Goal: Information Seeking & Learning: Learn about a topic

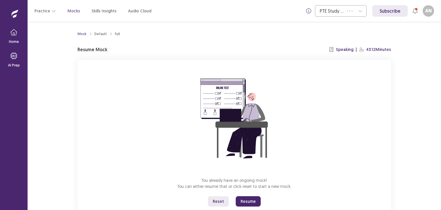
scroll to position [17, 0]
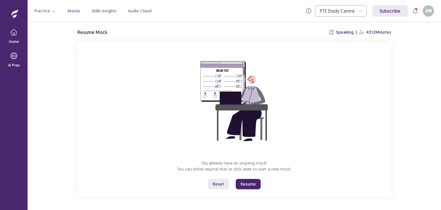
click at [251, 186] on button "Resume" at bounding box center [248, 184] width 25 height 10
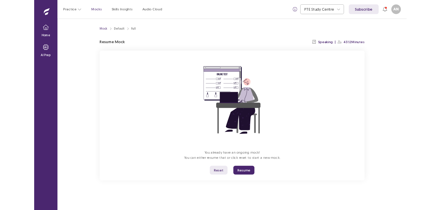
scroll to position [0, 0]
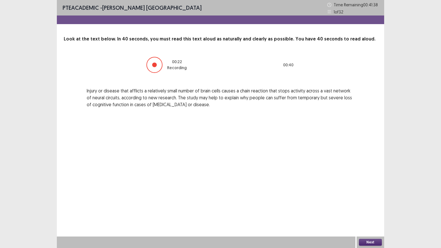
click at [367, 209] on button "Next" at bounding box center [370, 242] width 23 height 7
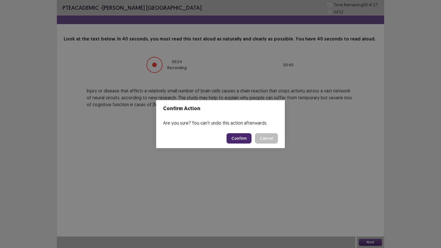
click at [247, 140] on button "Confirm" at bounding box center [239, 138] width 25 height 10
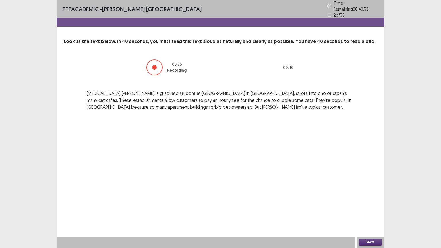
click at [368, 209] on button "Next" at bounding box center [370, 242] width 23 height 7
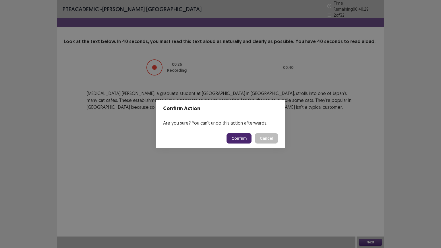
click at [241, 139] on button "Confirm" at bounding box center [239, 138] width 25 height 10
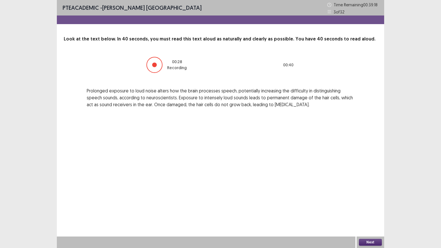
click at [366, 209] on button "Next" at bounding box center [370, 242] width 23 height 7
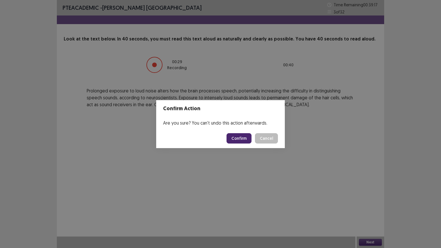
click at [245, 142] on button "Confirm" at bounding box center [239, 138] width 25 height 10
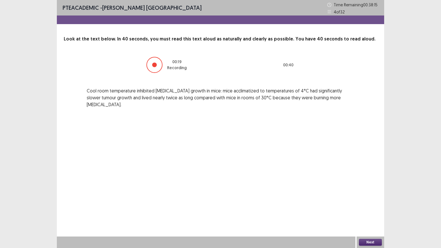
click at [365, 209] on button "Next" at bounding box center [370, 242] width 23 height 7
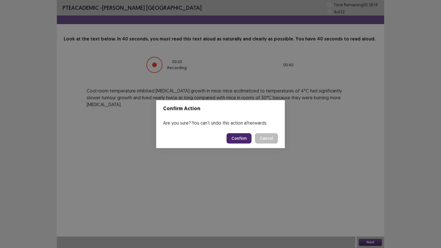
click at [247, 137] on button "Confirm" at bounding box center [239, 138] width 25 height 10
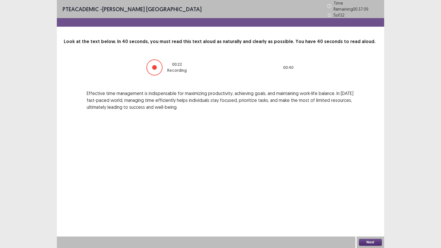
click at [373, 209] on button "Next" at bounding box center [370, 242] width 23 height 7
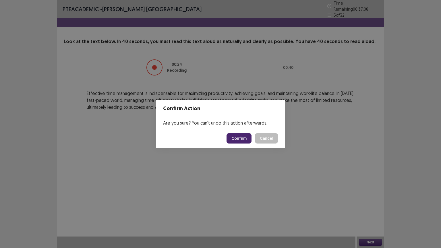
click at [234, 136] on button "Confirm" at bounding box center [239, 138] width 25 height 10
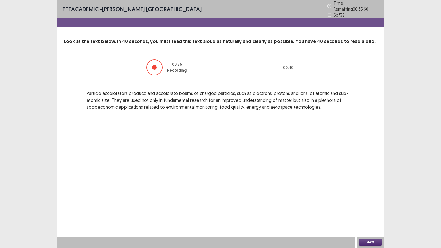
click at [371, 209] on div "Next" at bounding box center [371, 242] width 28 height 11
click at [368, 209] on button "Next" at bounding box center [370, 242] width 23 height 7
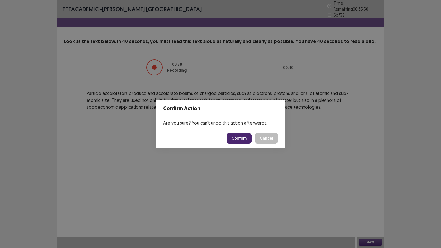
click at [238, 137] on button "Confirm" at bounding box center [239, 138] width 25 height 10
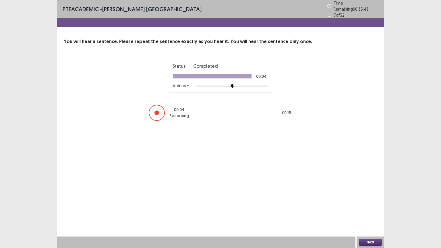
click at [364, 209] on button "Next" at bounding box center [370, 242] width 23 height 7
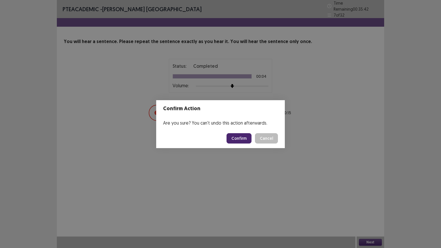
click at [240, 134] on button "Confirm" at bounding box center [239, 138] width 25 height 10
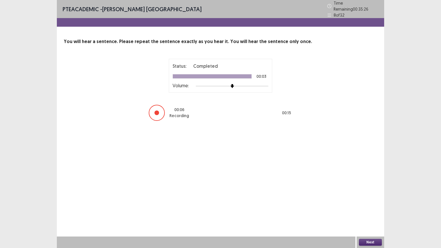
click at [372, 209] on button "Next" at bounding box center [370, 242] width 23 height 7
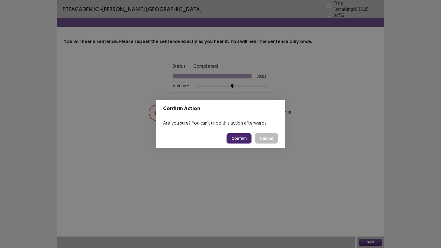
click at [240, 138] on button "Confirm" at bounding box center [239, 138] width 25 height 10
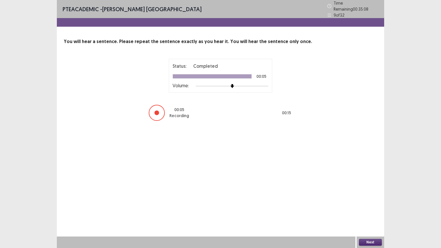
click at [367, 209] on button "Next" at bounding box center [370, 242] width 23 height 7
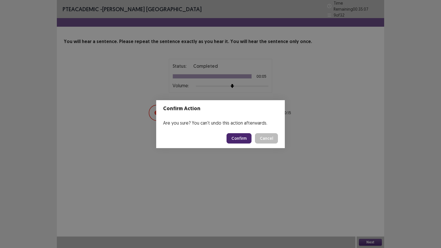
click at [238, 138] on button "Confirm" at bounding box center [239, 138] width 25 height 10
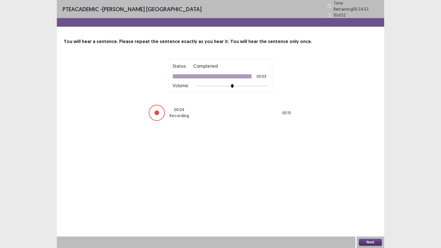
click at [373, 209] on button "Next" at bounding box center [370, 242] width 23 height 7
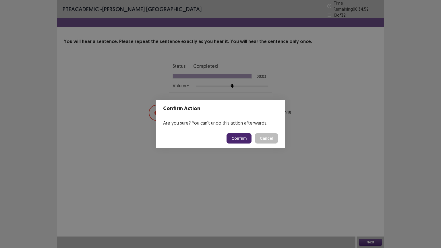
click at [247, 139] on button "Confirm" at bounding box center [239, 138] width 25 height 10
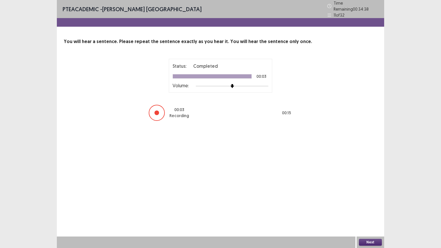
click at [365, 209] on button "Next" at bounding box center [370, 242] width 23 height 7
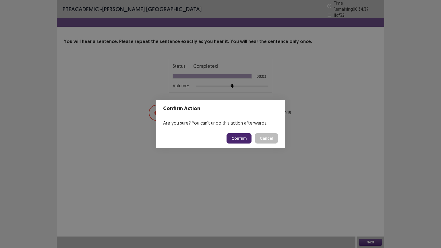
click at [246, 139] on button "Confirm" at bounding box center [239, 138] width 25 height 10
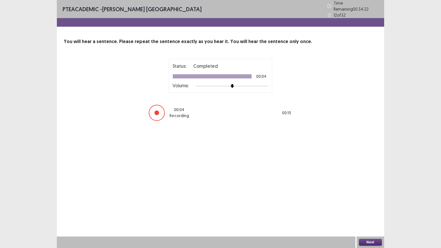
click at [369, 209] on button "Next" at bounding box center [370, 242] width 23 height 7
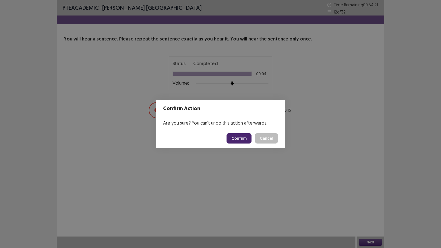
click at [241, 142] on button "Confirm" at bounding box center [239, 138] width 25 height 10
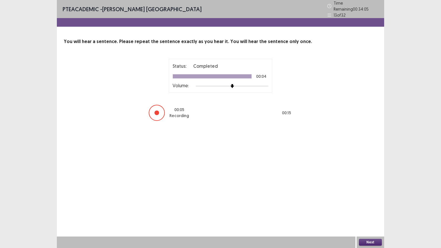
click at [370, 209] on button "Next" at bounding box center [370, 242] width 23 height 7
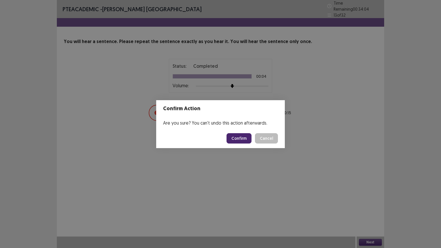
click at [244, 139] on button "Confirm" at bounding box center [239, 138] width 25 height 10
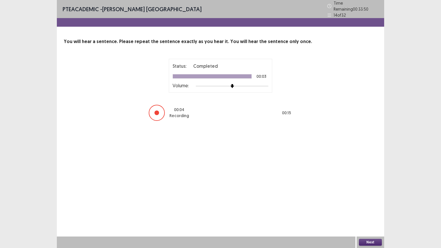
click at [363, 209] on button "Next" at bounding box center [370, 242] width 23 height 7
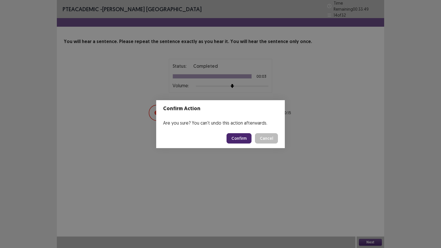
click at [240, 139] on button "Confirm" at bounding box center [239, 138] width 25 height 10
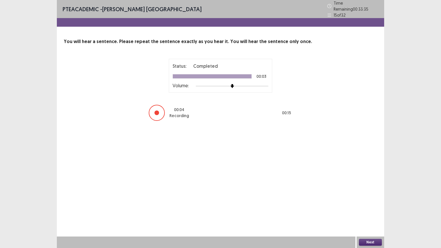
click at [367, 209] on button "Next" at bounding box center [370, 242] width 23 height 7
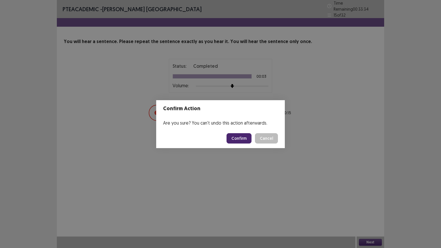
click at [242, 140] on button "Confirm" at bounding box center [239, 138] width 25 height 10
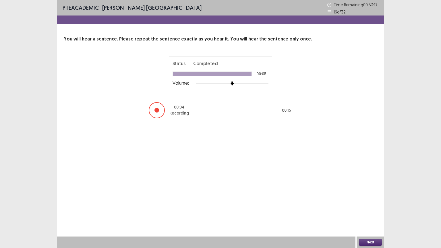
click at [368, 209] on button "Next" at bounding box center [370, 242] width 23 height 7
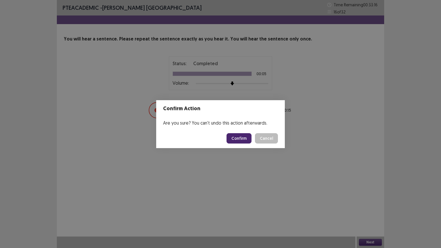
click at [240, 134] on button "Confirm" at bounding box center [239, 138] width 25 height 10
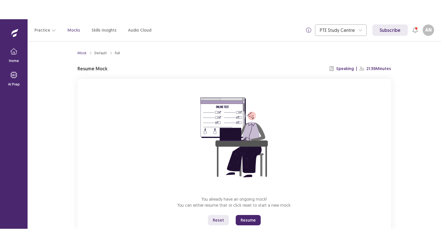
scroll to position [17, 0]
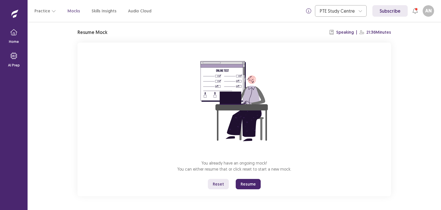
click at [246, 185] on button "Resume" at bounding box center [248, 184] width 25 height 10
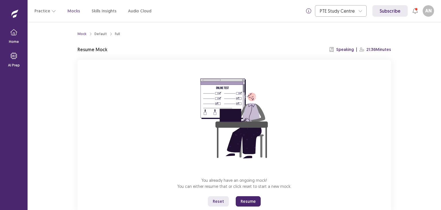
scroll to position [17, 0]
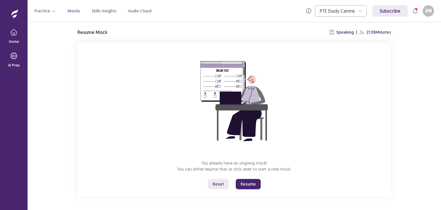
click at [248, 181] on button "Resume" at bounding box center [248, 184] width 25 height 10
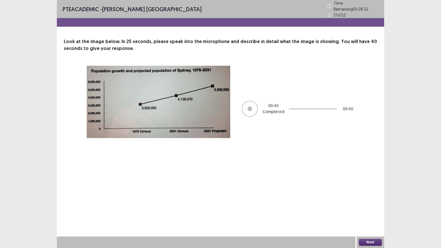
click at [369, 209] on button "Next" at bounding box center [370, 242] width 23 height 7
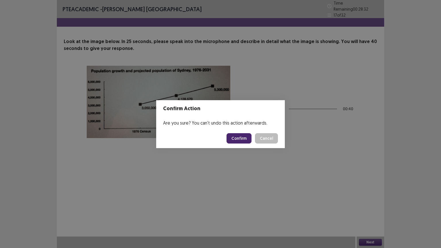
click at [232, 135] on button "Confirm" at bounding box center [239, 138] width 25 height 10
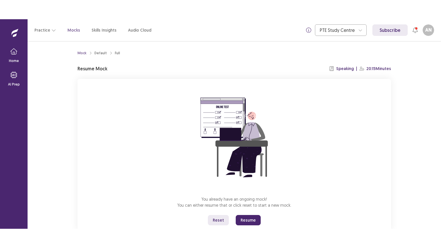
scroll to position [17, 0]
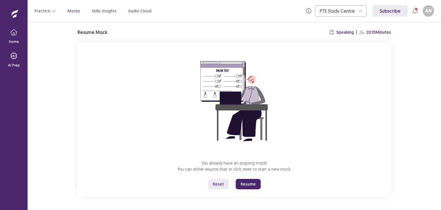
click at [245, 186] on button "Resume" at bounding box center [248, 184] width 25 height 10
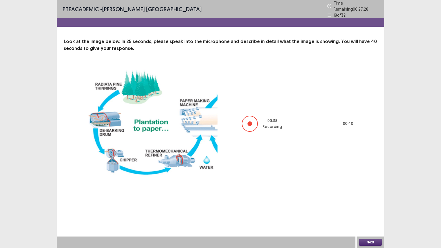
click at [376, 209] on button "Next" at bounding box center [370, 242] width 23 height 7
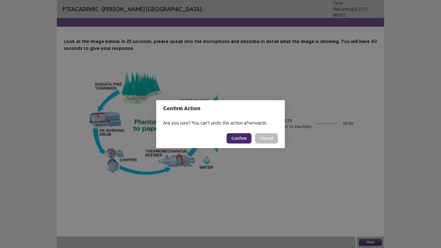
click at [238, 136] on button "Confirm" at bounding box center [239, 138] width 25 height 10
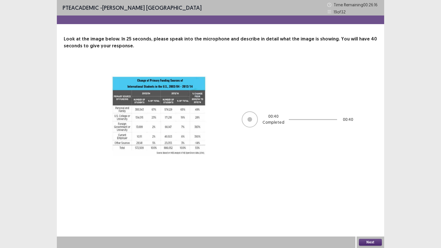
click at [371, 209] on button "Next" at bounding box center [370, 242] width 23 height 7
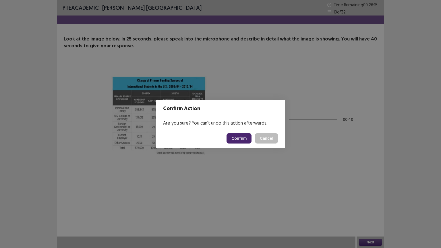
click at [241, 139] on button "Confirm" at bounding box center [239, 138] width 25 height 10
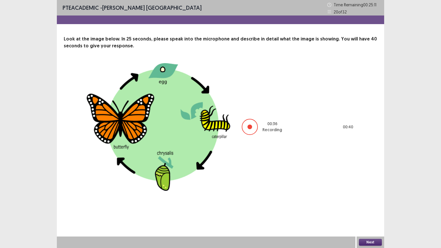
click at [371, 209] on button "Next" at bounding box center [370, 242] width 23 height 7
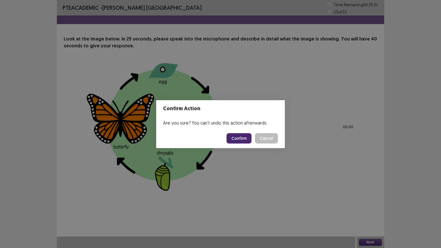
click at [242, 140] on button "Confirm" at bounding box center [239, 138] width 25 height 10
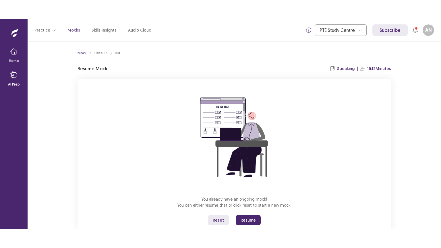
scroll to position [17, 0]
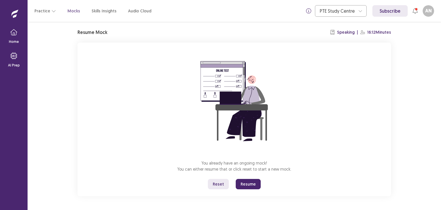
click at [245, 185] on button "Resume" at bounding box center [248, 184] width 25 height 10
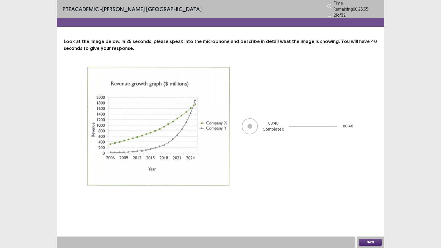
click at [367, 209] on button "Next" at bounding box center [370, 242] width 23 height 7
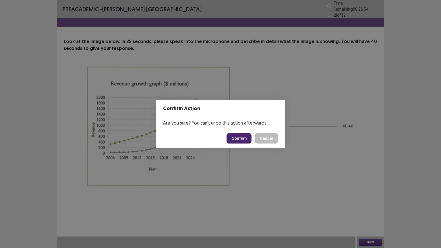
click at [244, 140] on button "Confirm" at bounding box center [239, 138] width 25 height 10
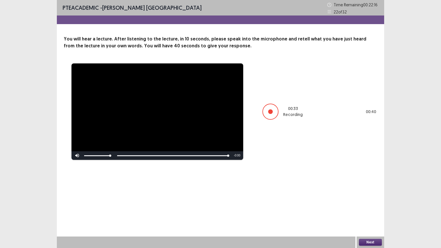
click at [370, 209] on button "Next" at bounding box center [370, 242] width 23 height 7
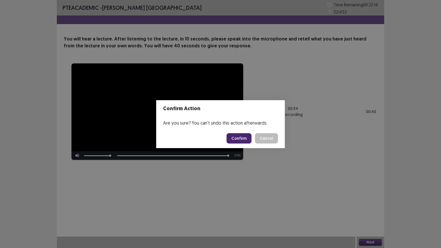
click at [240, 141] on button "Confirm" at bounding box center [239, 138] width 25 height 10
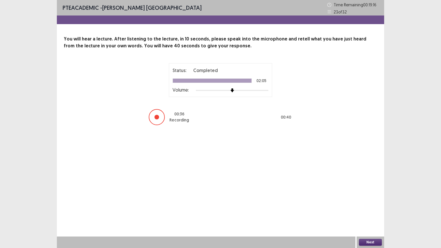
click at [366, 209] on button "Next" at bounding box center [370, 242] width 23 height 7
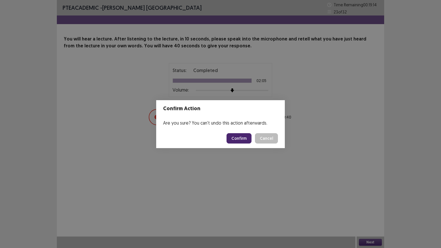
click at [235, 137] on button "Confirm" at bounding box center [239, 138] width 25 height 10
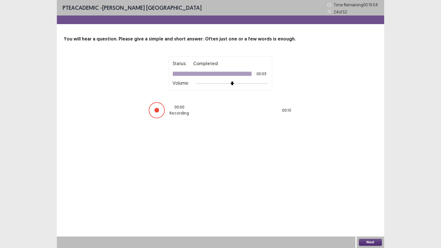
click at [372, 209] on button "Next" at bounding box center [370, 242] width 23 height 7
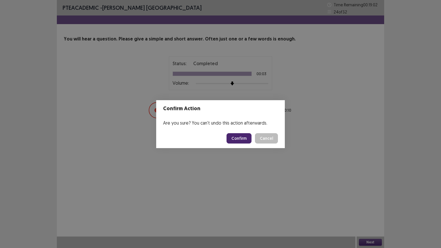
click at [242, 134] on button "Confirm" at bounding box center [239, 138] width 25 height 10
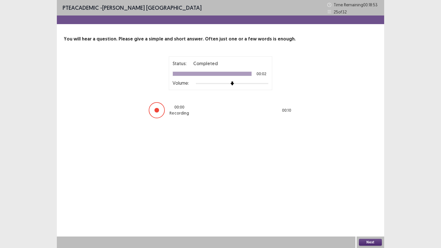
click at [372, 209] on button "Next" at bounding box center [370, 242] width 23 height 7
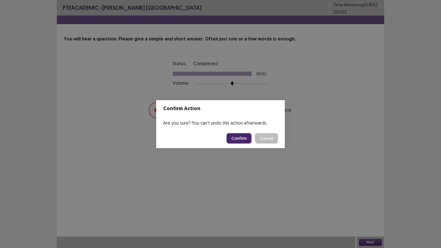
click at [246, 137] on button "Confirm" at bounding box center [239, 138] width 25 height 10
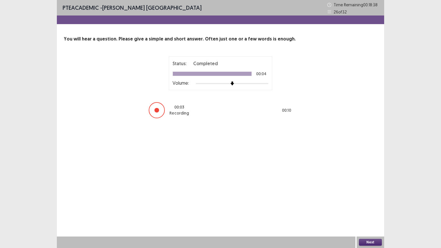
click at [371, 209] on button "Next" at bounding box center [370, 242] width 23 height 7
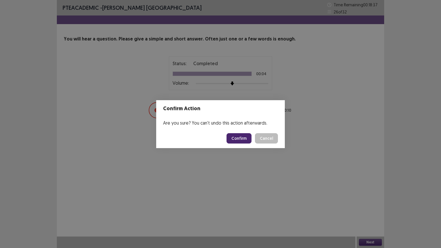
click at [248, 136] on button "Confirm" at bounding box center [239, 138] width 25 height 10
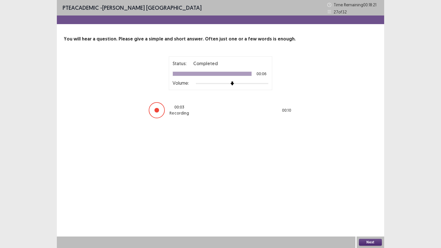
click at [372, 209] on button "Next" at bounding box center [370, 242] width 23 height 7
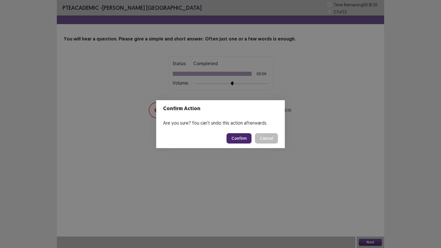
click at [239, 136] on button "Confirm" at bounding box center [239, 138] width 25 height 10
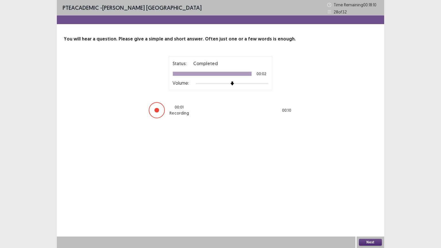
click at [371, 209] on button "Next" at bounding box center [370, 242] width 23 height 7
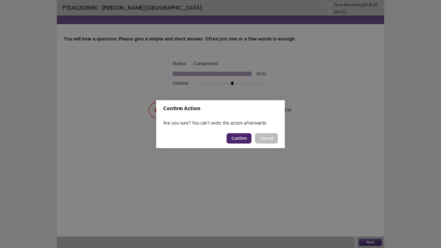
click at [230, 134] on button "Confirm" at bounding box center [239, 138] width 25 height 10
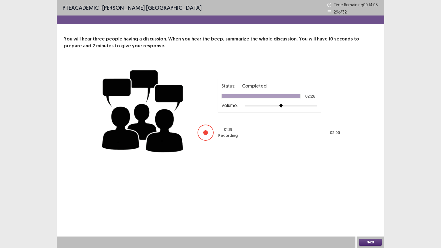
click at [368, 209] on button "Next" at bounding box center [370, 242] width 23 height 7
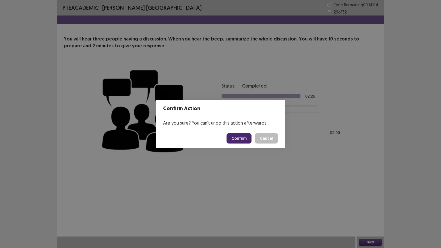
click at [240, 138] on button "Confirm" at bounding box center [239, 138] width 25 height 10
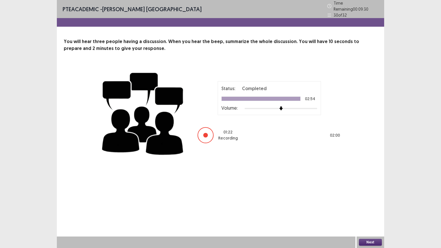
click at [366, 209] on div "Next" at bounding box center [371, 242] width 28 height 11
click at [364, 209] on div "Next" at bounding box center [371, 242] width 28 height 11
click at [364, 209] on button "Next" at bounding box center [370, 242] width 23 height 7
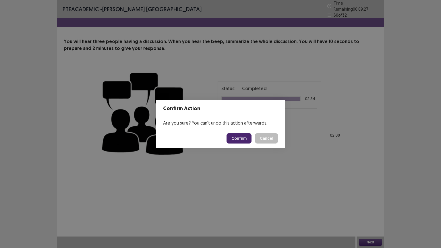
click at [242, 142] on button "Confirm" at bounding box center [239, 138] width 25 height 10
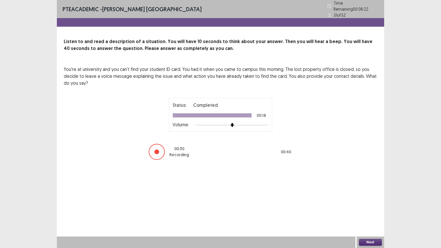
click at [364, 209] on button "Next" at bounding box center [370, 242] width 23 height 7
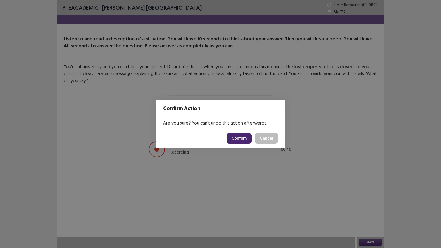
click at [240, 135] on button "Confirm" at bounding box center [239, 138] width 25 height 10
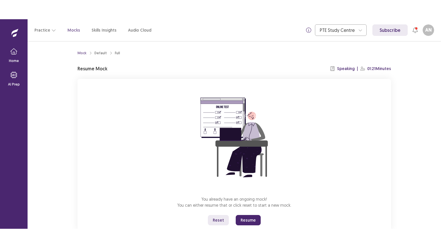
scroll to position [17, 0]
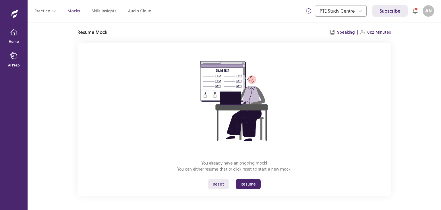
click at [252, 185] on button "Resume" at bounding box center [248, 184] width 25 height 10
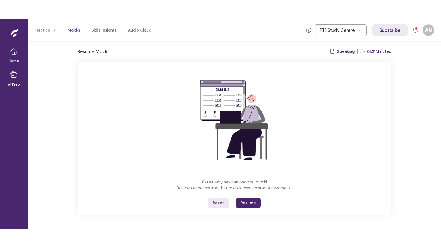
scroll to position [0, 0]
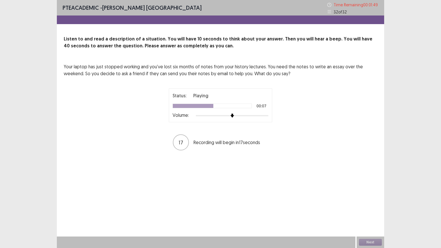
click at [236, 120] on div "Status: Playing 00:07 Volume:" at bounding box center [220, 105] width 103 height 34
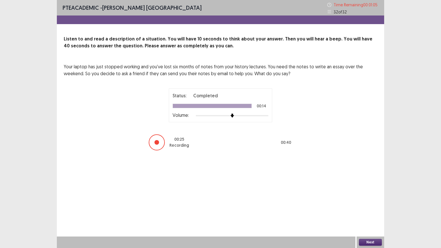
click at [368, 209] on button "Next" at bounding box center [370, 242] width 23 height 7
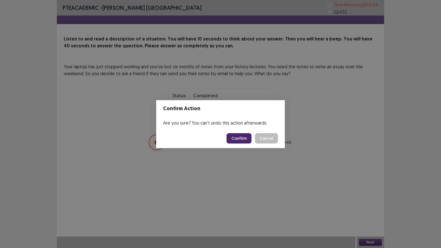
click at [243, 138] on button "Confirm" at bounding box center [239, 138] width 25 height 10
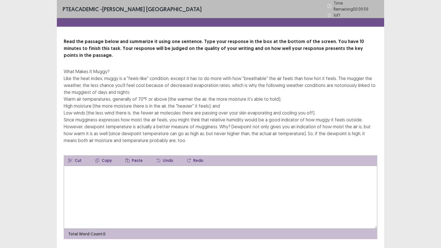
click at [182, 176] on textarea at bounding box center [221, 197] width 314 height 63
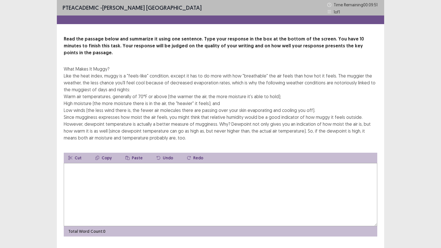
click at [161, 170] on textarea at bounding box center [221, 194] width 314 height 63
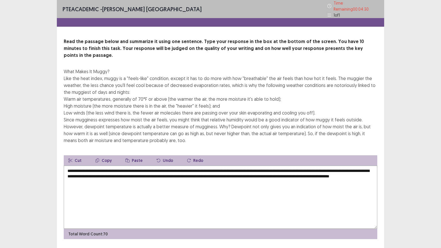
scroll to position [7, 0]
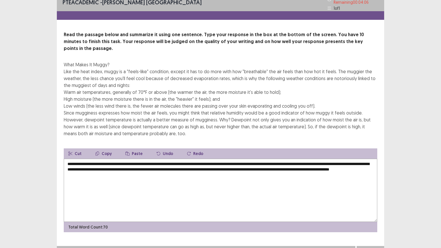
type textarea "**********"
click at [365, 209] on button "Next" at bounding box center [370, 251] width 23 height 7
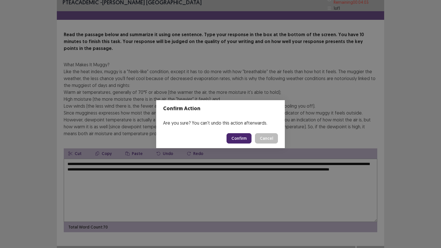
click at [236, 137] on button "Confirm" at bounding box center [239, 138] width 25 height 10
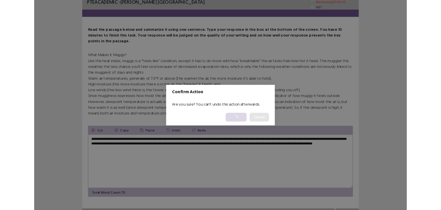
scroll to position [0, 0]
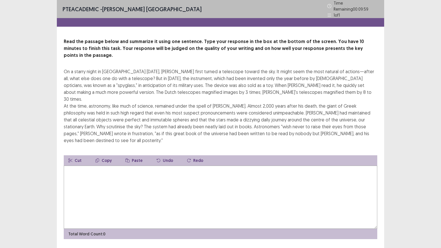
click at [112, 166] on textarea at bounding box center [221, 197] width 314 height 63
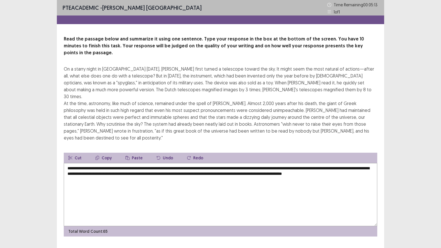
type textarea "**********"
drag, startPoint x: 370, startPoint y: 242, endPoint x: 230, endPoint y: 186, distance: 150.3
click at [230, 186] on textarea "**********" at bounding box center [221, 194] width 314 height 63
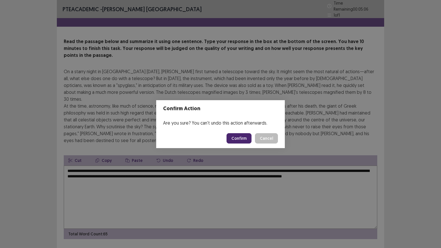
click at [241, 136] on button "Confirm" at bounding box center [239, 138] width 25 height 10
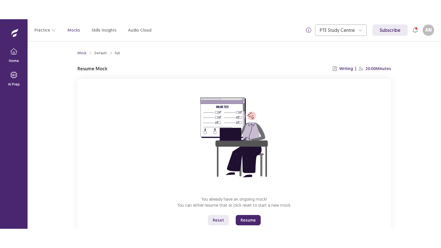
scroll to position [17, 0]
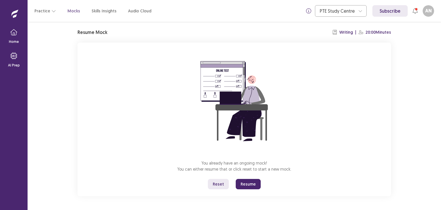
click at [243, 184] on button "Resume" at bounding box center [248, 184] width 25 height 10
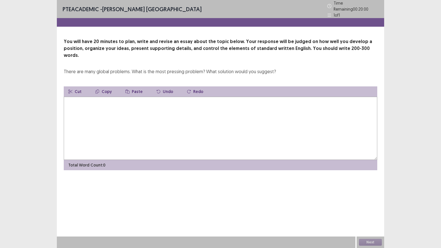
click at [134, 114] on textarea at bounding box center [221, 128] width 314 height 63
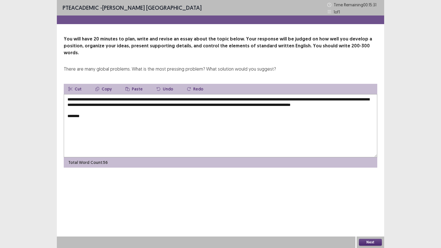
click at [93, 104] on textarea "**********" at bounding box center [221, 125] width 314 height 63
click at [80, 113] on textarea "**********" at bounding box center [221, 125] width 314 height 63
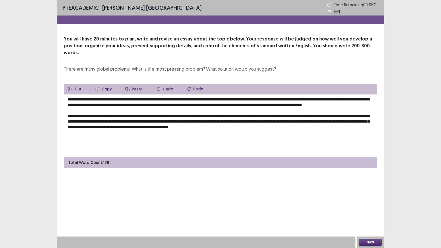
click at [261, 126] on textarea "**********" at bounding box center [221, 125] width 314 height 63
click at [118, 131] on textarea "**********" at bounding box center [221, 125] width 314 height 63
click at [186, 99] on textarea "**********" at bounding box center [221, 125] width 314 height 63
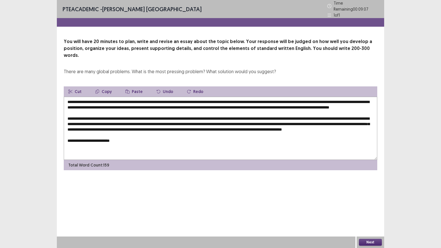
click at [164, 130] on textarea "**********" at bounding box center [221, 128] width 314 height 63
click at [365, 99] on textarea "**********" at bounding box center [221, 128] width 314 height 63
click at [124, 142] on textarea "**********" at bounding box center [221, 128] width 314 height 63
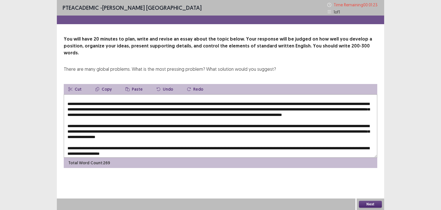
scroll to position [4, 0]
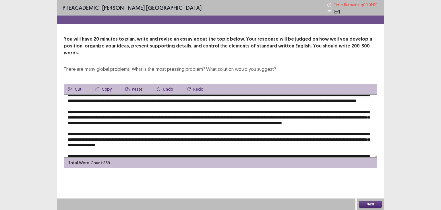
click at [160, 111] on textarea at bounding box center [221, 125] width 314 height 63
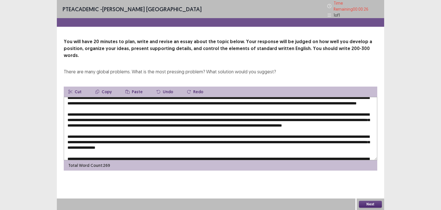
scroll to position [25, 0]
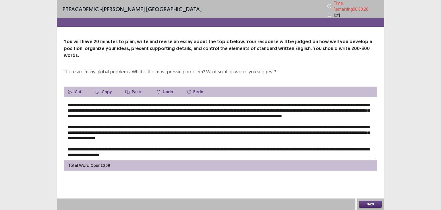
click at [121, 118] on textarea at bounding box center [221, 128] width 314 height 63
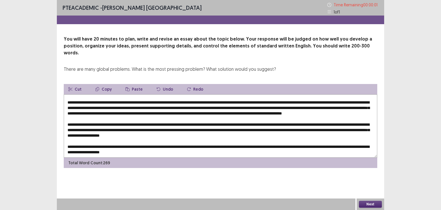
type textarea "**********"
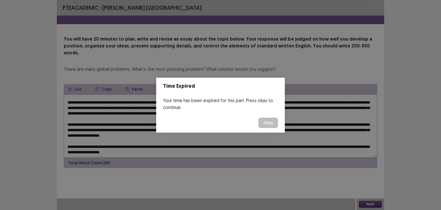
click at [266, 122] on button "Okay" at bounding box center [269, 122] width 20 height 10
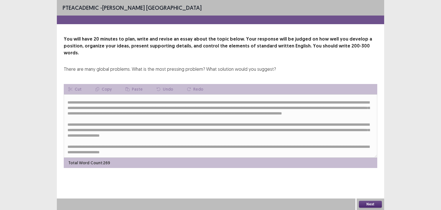
click at [368, 203] on button "Next" at bounding box center [370, 204] width 23 height 7
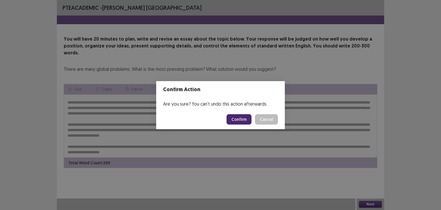
click at [240, 120] on button "Confirm" at bounding box center [239, 119] width 25 height 10
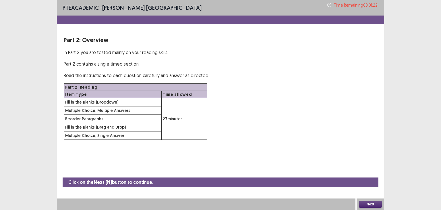
click at [366, 203] on button "Next" at bounding box center [370, 204] width 23 height 7
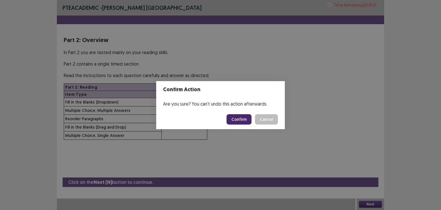
click at [240, 118] on button "Confirm" at bounding box center [239, 119] width 25 height 10
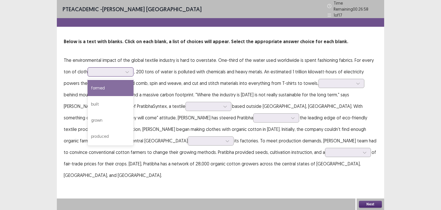
click at [92, 69] on div at bounding box center [107, 71] width 30 height 5
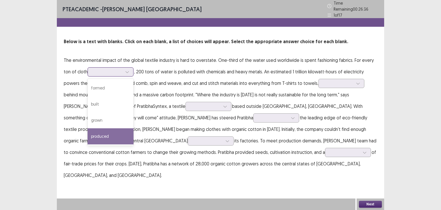
click at [114, 132] on div "produced" at bounding box center [111, 136] width 46 height 16
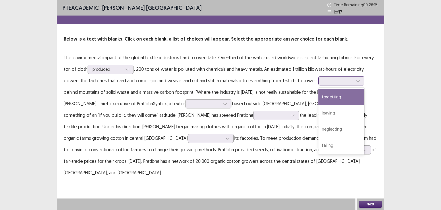
click at [326, 79] on div at bounding box center [338, 80] width 30 height 5
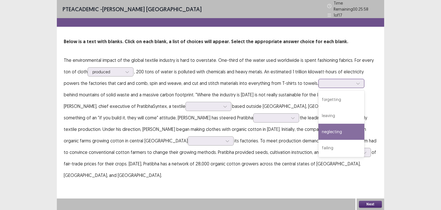
click at [319, 128] on div "neglecting" at bounding box center [342, 132] width 46 height 16
click at [323, 83] on div at bounding box center [338, 82] width 30 height 5
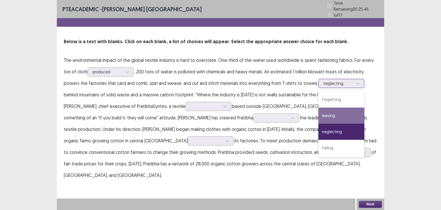
click at [319, 112] on div "leaving" at bounding box center [342, 115] width 46 height 16
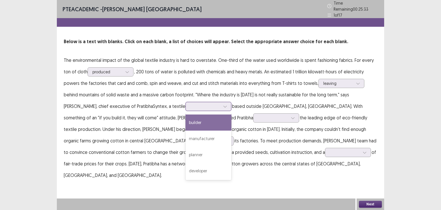
click at [190, 105] on div at bounding box center [205, 105] width 30 height 5
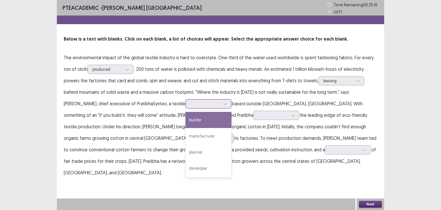
click at [186, 121] on div "builder" at bounding box center [209, 120] width 46 height 16
click at [223, 102] on icon at bounding box center [225, 104] width 4 height 4
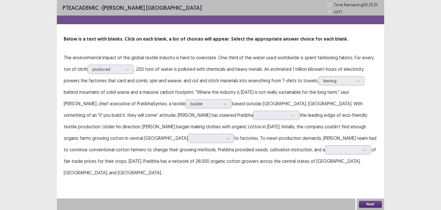
click at [118, 119] on p "The environmental impact of the global textile industry is hard to overstate. O…" at bounding box center [221, 115] width 314 height 126
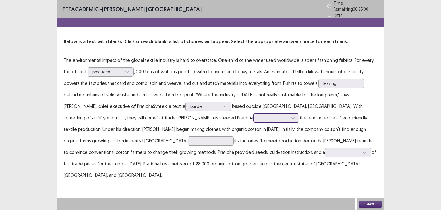
click at [258, 115] on div at bounding box center [273, 117] width 30 height 5
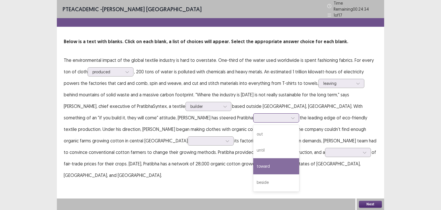
click at [253, 163] on div "toward" at bounding box center [276, 166] width 46 height 16
click at [258, 116] on div at bounding box center [273, 117] width 30 height 5
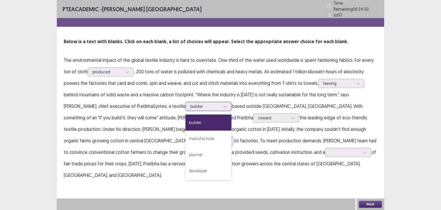
click at [190, 105] on div at bounding box center [205, 105] width 30 height 5
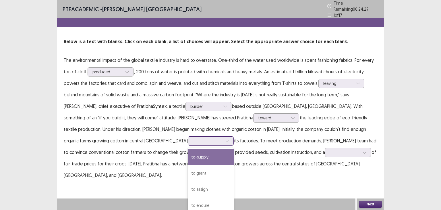
click at [223, 138] on div at bounding box center [208, 140] width 30 height 5
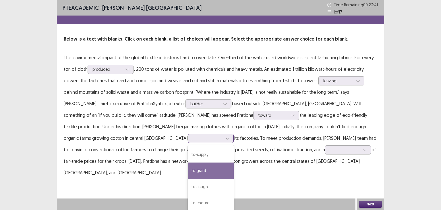
click at [234, 162] on div "to grant" at bounding box center [211, 170] width 46 height 16
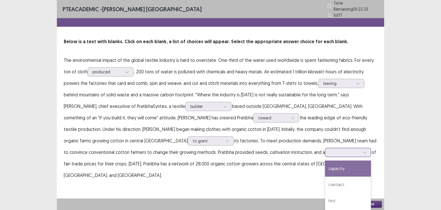
click at [330, 151] on div at bounding box center [345, 151] width 30 height 5
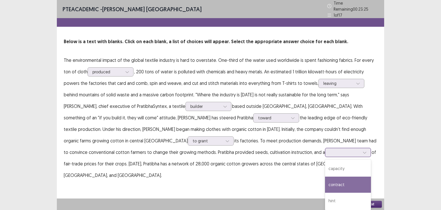
scroll to position [16, 0]
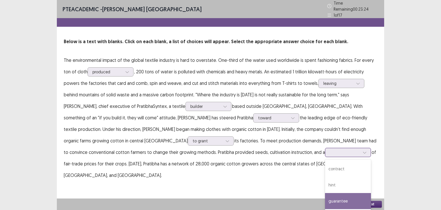
click at [325, 199] on div "guarantee" at bounding box center [348, 201] width 46 height 16
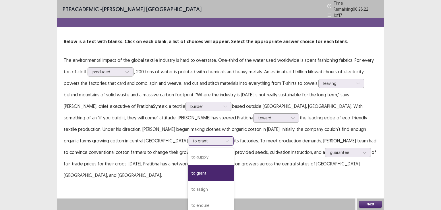
click at [230, 139] on icon at bounding box center [228, 141] width 4 height 4
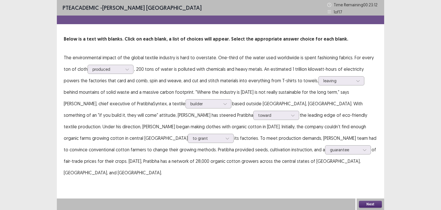
click at [370, 161] on p "The environmental impact of the global textile industry is hard to overstate. O…" at bounding box center [221, 115] width 314 height 126
click at [379, 203] on button "Next" at bounding box center [370, 204] width 23 height 7
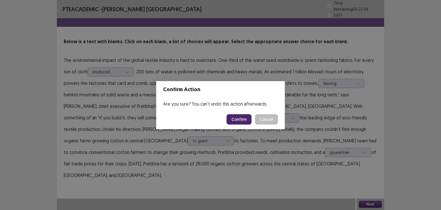
click at [241, 120] on button "Confirm" at bounding box center [239, 119] width 25 height 10
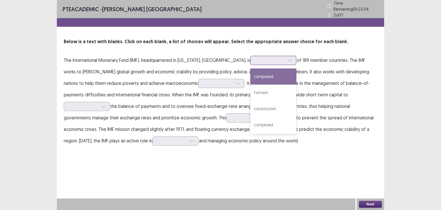
click at [255, 58] on div at bounding box center [270, 59] width 30 height 5
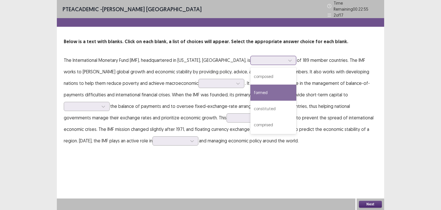
click at [250, 88] on div "formed" at bounding box center [273, 92] width 46 height 16
click at [255, 57] on div at bounding box center [270, 59] width 30 height 5
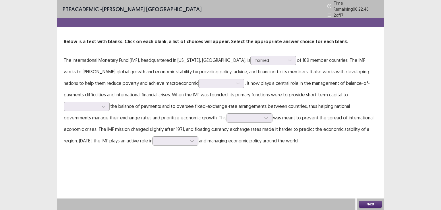
click at [283, 138] on p "The International Monetary Fund (IMF), headquartered in Washington, DC, is form…" at bounding box center [221, 100] width 314 height 92
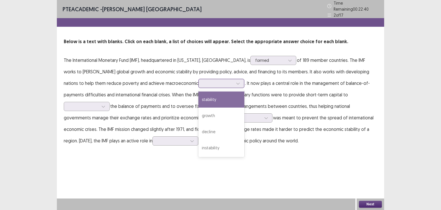
click at [203, 82] on div at bounding box center [218, 82] width 30 height 5
click at [198, 98] on div "stability" at bounding box center [221, 99] width 46 height 16
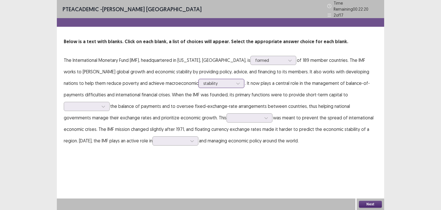
click at [203, 81] on div at bounding box center [218, 82] width 30 height 5
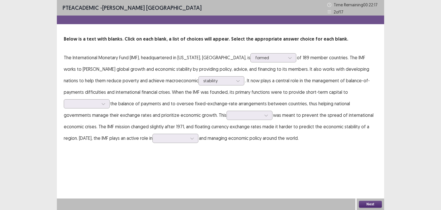
click at [231, 161] on div "PTE academic - Asmita Nepal Time Remaining 00 : 22 : 17 2 of 17 Below is a text…" at bounding box center [220, 105] width 327 height 210
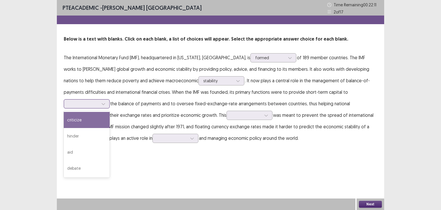
click at [99, 101] on div at bounding box center [84, 103] width 30 height 5
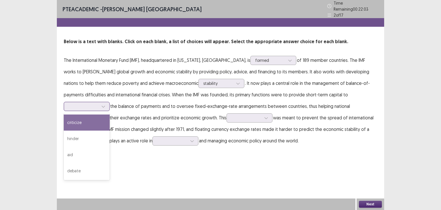
click at [110, 114] on div "criticize" at bounding box center [87, 122] width 46 height 16
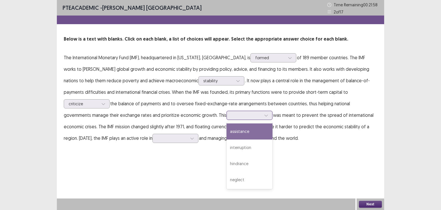
click at [232, 116] on div at bounding box center [247, 114] width 30 height 5
click at [227, 124] on div "assistance" at bounding box center [250, 131] width 46 height 16
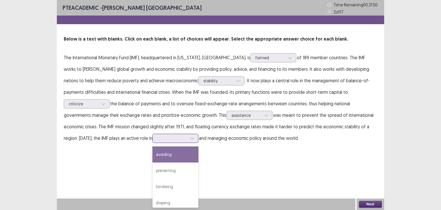
click at [157, 140] on div at bounding box center [172, 137] width 30 height 5
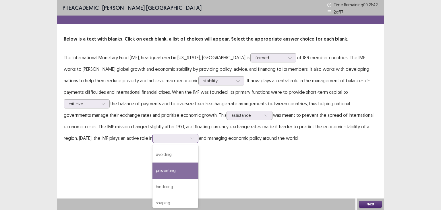
click at [153, 169] on div "preventing" at bounding box center [176, 170] width 46 height 16
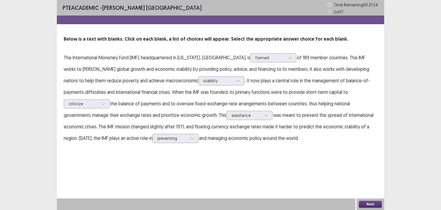
click at [371, 204] on button "Next" at bounding box center [370, 204] width 23 height 7
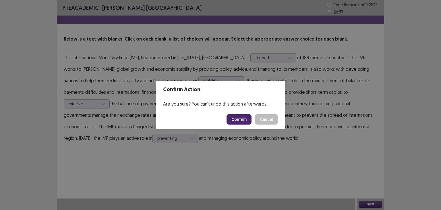
click at [240, 119] on button "Confirm" at bounding box center [239, 119] width 25 height 10
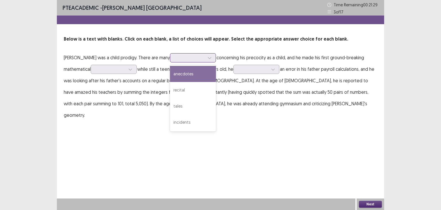
click at [175, 60] on div at bounding box center [190, 57] width 30 height 5
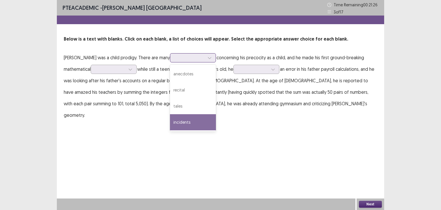
click at [172, 126] on div "incidents" at bounding box center [193, 122] width 46 height 16
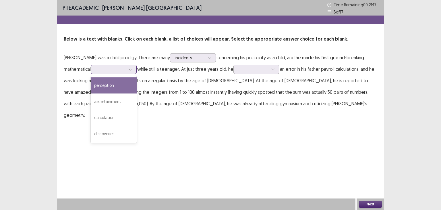
click at [96, 66] on div at bounding box center [111, 68] width 30 height 5
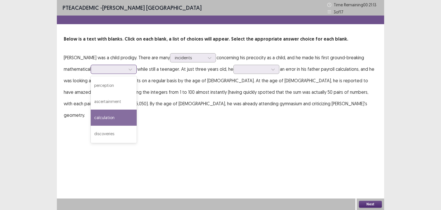
click at [92, 118] on div "calculation" at bounding box center [114, 117] width 46 height 16
click at [98, 67] on div at bounding box center [111, 68] width 30 height 5
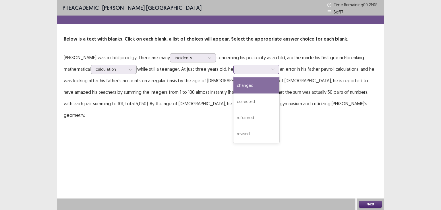
click at [238, 69] on div at bounding box center [253, 68] width 30 height 5
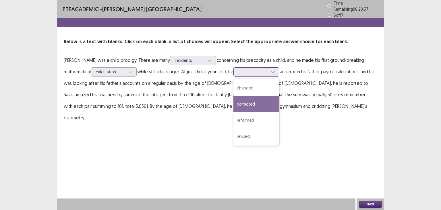
click at [234, 99] on div "corrected" at bounding box center [257, 104] width 46 height 16
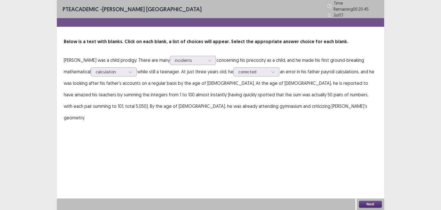
click at [371, 201] on button "Next" at bounding box center [370, 204] width 23 height 7
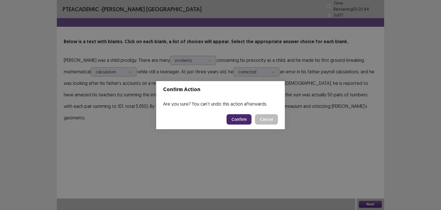
click at [243, 119] on button "Confirm" at bounding box center [239, 119] width 25 height 10
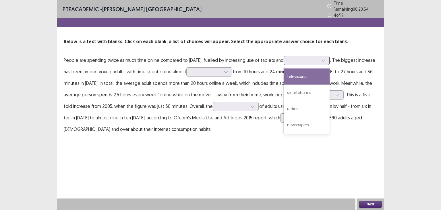
click at [311, 60] on div at bounding box center [304, 59] width 30 height 5
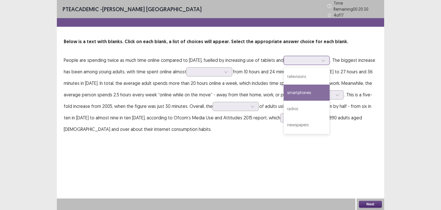
click at [321, 90] on div "smartphones" at bounding box center [307, 92] width 46 height 16
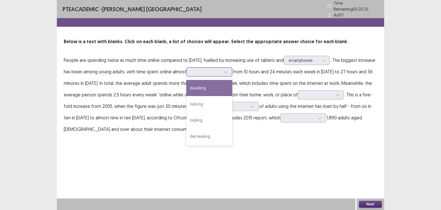
click at [217, 70] on div at bounding box center [206, 71] width 30 height 5
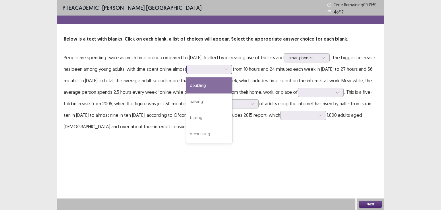
click at [221, 70] on div at bounding box center [206, 68] width 30 height 5
click at [217, 84] on div "doubling" at bounding box center [209, 85] width 46 height 16
click at [221, 66] on div at bounding box center [206, 68] width 30 height 5
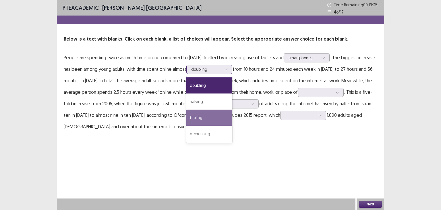
click at [229, 114] on div "tripling" at bounding box center [209, 117] width 46 height 16
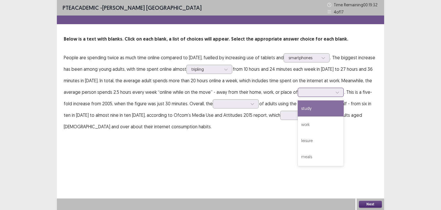
click at [313, 95] on div at bounding box center [318, 91] width 30 height 5
click at [323, 109] on div "study" at bounding box center [321, 108] width 46 height 16
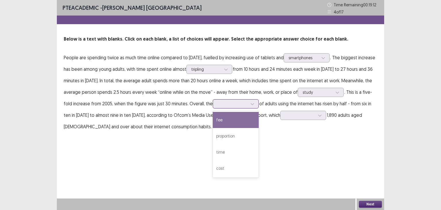
click at [248, 101] on div at bounding box center [232, 103] width 31 height 7
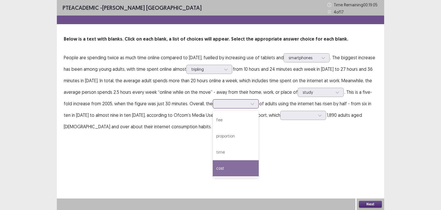
click at [233, 170] on div "cost" at bounding box center [236, 168] width 46 height 16
click at [233, 105] on div at bounding box center [233, 103] width 30 height 5
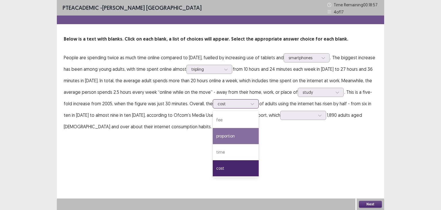
click at [239, 139] on div "proportion" at bounding box center [236, 136] width 46 height 16
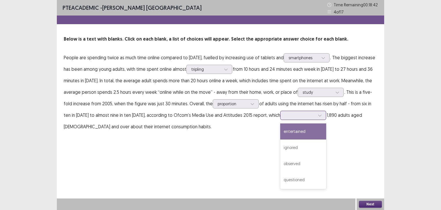
click at [296, 114] on div at bounding box center [300, 114] width 30 height 5
click at [300, 134] on div "entertained" at bounding box center [303, 131] width 46 height 16
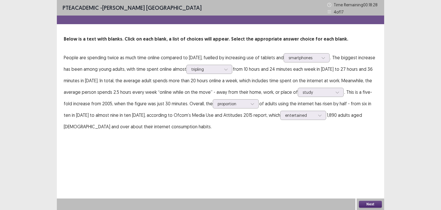
click at [369, 205] on button "Next" at bounding box center [370, 204] width 23 height 7
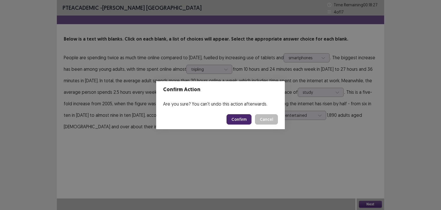
click at [238, 117] on button "Confirm" at bounding box center [239, 119] width 25 height 10
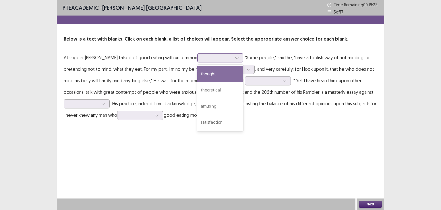
click at [202, 58] on div at bounding box center [217, 57] width 30 height 5
click at [198, 74] on div "thought" at bounding box center [220, 74] width 46 height 16
click at [208, 59] on div at bounding box center [217, 57] width 30 height 5
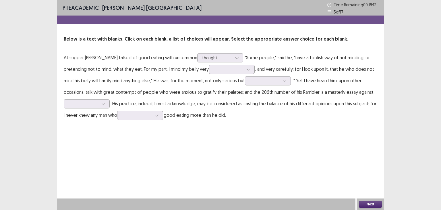
click at [248, 142] on div "PTE academic - Asmita Nepal Time Remaining 00 : 18 : 12 5 of 17 Below is a text…" at bounding box center [220, 105] width 327 height 210
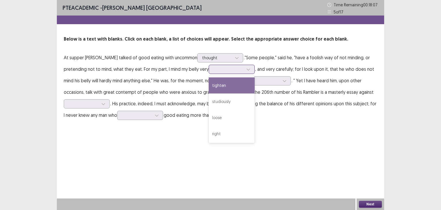
click at [214, 69] on div at bounding box center [229, 68] width 30 height 5
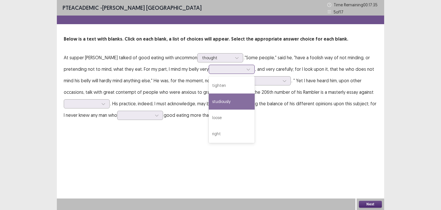
click at [209, 99] on div "studiously" at bounding box center [232, 101] width 46 height 16
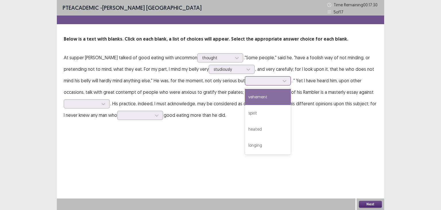
click at [250, 82] on div at bounding box center [265, 80] width 30 height 5
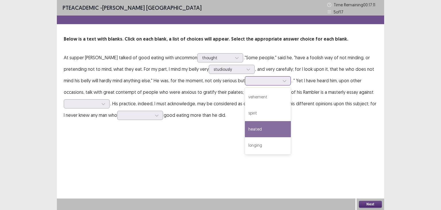
click at [248, 132] on div "heated" at bounding box center [268, 129] width 46 height 16
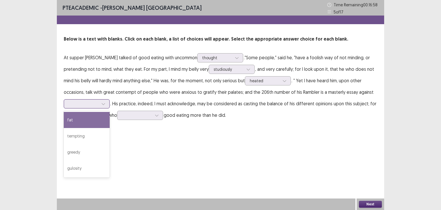
click at [95, 104] on div at bounding box center [84, 103] width 30 height 5
click at [86, 119] on div "fat" at bounding box center [87, 120] width 46 height 16
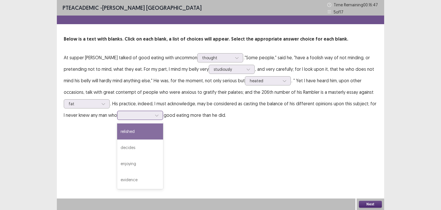
click at [128, 117] on div at bounding box center [137, 114] width 30 height 5
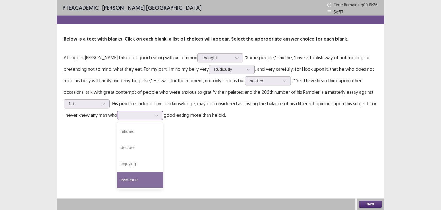
click at [137, 176] on div "evidence" at bounding box center [140, 179] width 46 height 16
click at [135, 116] on div at bounding box center [137, 114] width 30 height 5
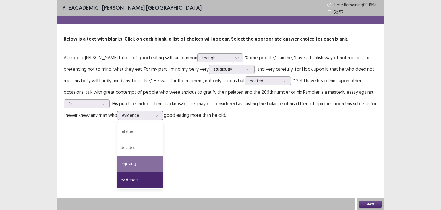
click at [139, 165] on div "enjoying" at bounding box center [140, 163] width 46 height 16
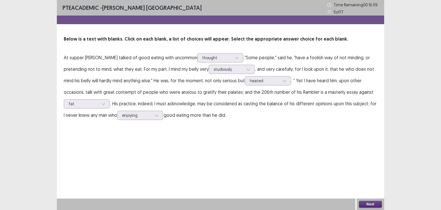
click at [372, 203] on button "Next" at bounding box center [370, 204] width 23 height 7
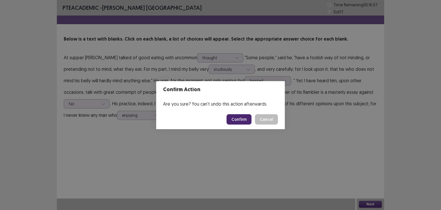
click at [238, 119] on button "Confirm" at bounding box center [239, 119] width 25 height 10
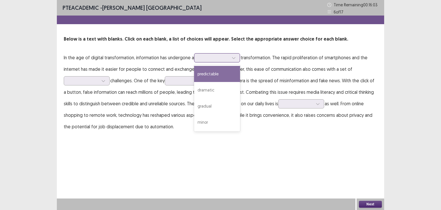
click at [210, 57] on div at bounding box center [214, 57] width 30 height 5
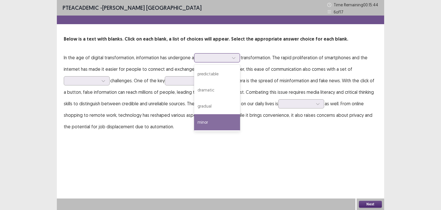
click at [219, 121] on div "minor" at bounding box center [217, 122] width 46 height 16
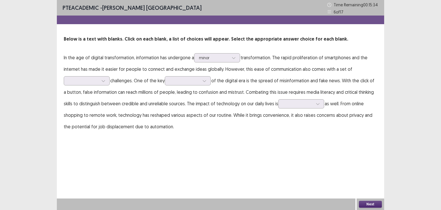
click at [108, 88] on p "In the age of digital transformation, information has undergone a minor transfo…" at bounding box center [221, 92] width 314 height 80
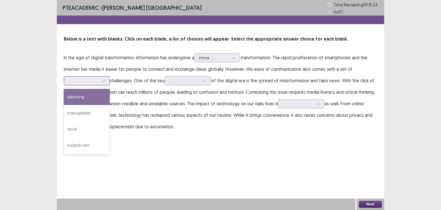
click at [94, 84] on div at bounding box center [83, 80] width 31 height 7
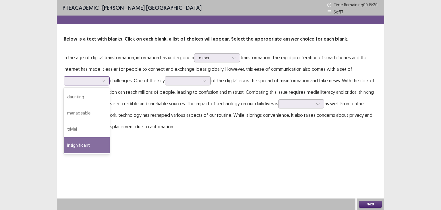
click at [83, 147] on div "insignificant" at bounding box center [87, 145] width 46 height 16
click at [90, 80] on div at bounding box center [84, 80] width 30 height 5
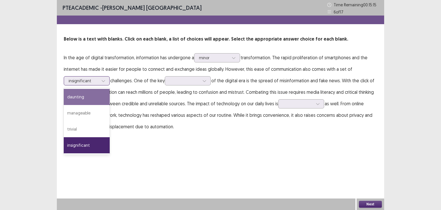
click at [94, 97] on div "daunting" at bounding box center [87, 97] width 46 height 16
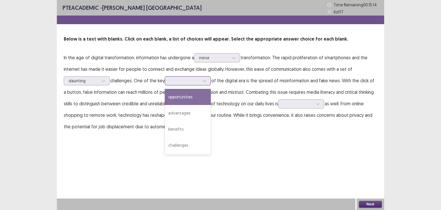
click at [181, 80] on div at bounding box center [185, 80] width 30 height 5
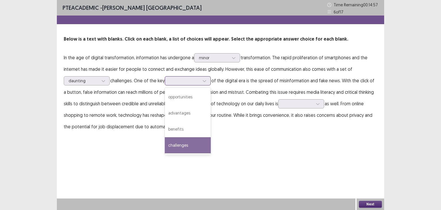
click at [187, 147] on div "challenges" at bounding box center [188, 145] width 46 height 16
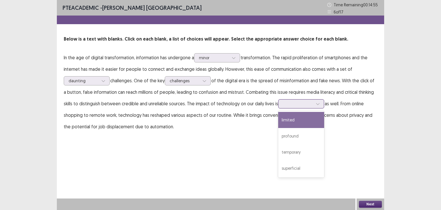
click at [296, 107] on div at bounding box center [301, 103] width 46 height 9
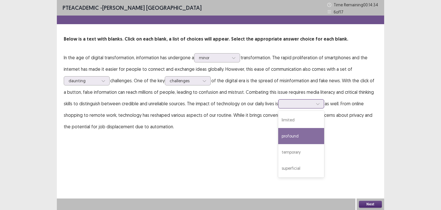
click at [300, 137] on div "profound" at bounding box center [301, 136] width 46 height 16
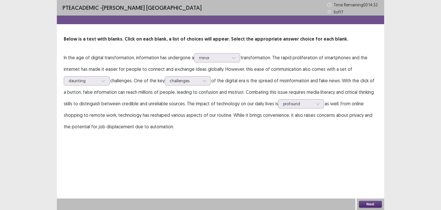
click at [370, 205] on button "Next" at bounding box center [370, 204] width 23 height 7
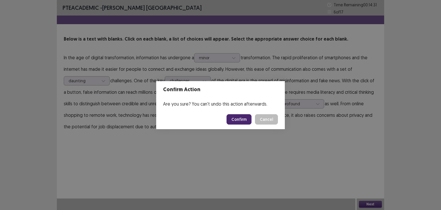
click at [243, 119] on button "Confirm" at bounding box center [239, 119] width 25 height 10
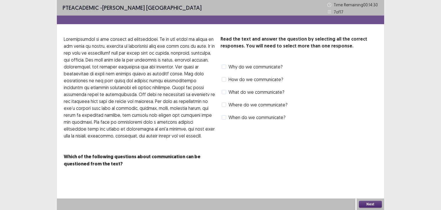
click at [246, 91] on span "What do we communicate?" at bounding box center [257, 91] width 56 height 7
click at [368, 203] on button "Next" at bounding box center [370, 204] width 23 height 7
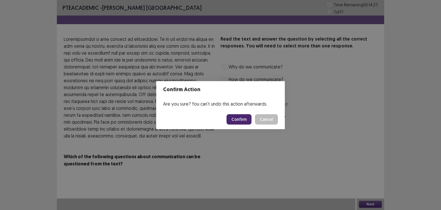
click at [238, 123] on button "Confirm" at bounding box center [239, 119] width 25 height 10
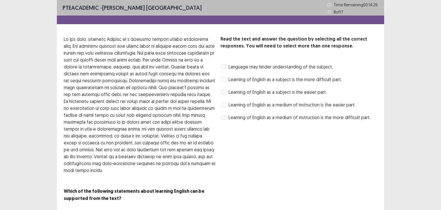
click at [240, 92] on span "Learning of English as a subject is the easier part." at bounding box center [278, 91] width 98 height 7
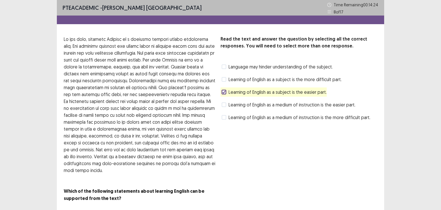
scroll to position [10, 0]
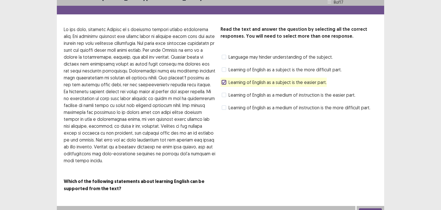
click at [368, 208] on button "Next" at bounding box center [370, 211] width 23 height 7
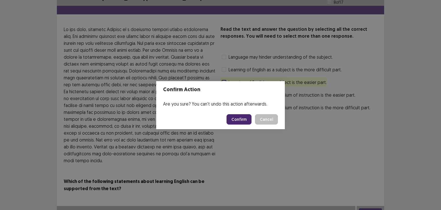
click at [248, 120] on button "Confirm" at bounding box center [239, 119] width 25 height 10
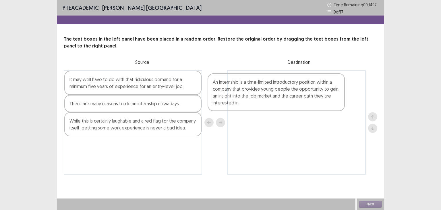
drag, startPoint x: 111, startPoint y: 124, endPoint x: 256, endPoint y: 85, distance: 150.0
click at [256, 85] on div "It may well have to do with that ridiculous demand for a minimum five years of …" at bounding box center [221, 122] width 314 height 104
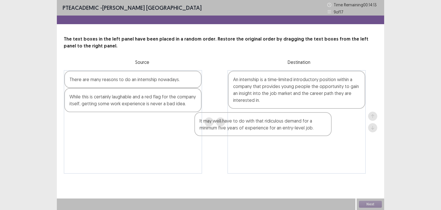
drag, startPoint x: 126, startPoint y: 87, endPoint x: 272, endPoint y: 131, distance: 152.3
click at [272, 131] on div "It may well have to do with that ridiculous demand for a minimum five years of …" at bounding box center [221, 121] width 314 height 103
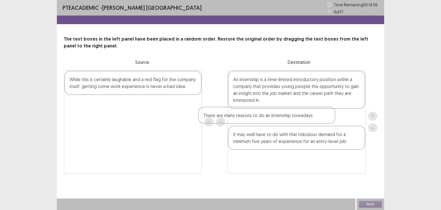
drag, startPoint x: 126, startPoint y: 82, endPoint x: 269, endPoint y: 118, distance: 147.4
click at [269, 118] on div "There are many reasons to do an internship nowadays. While this is certainly la…" at bounding box center [221, 121] width 314 height 103
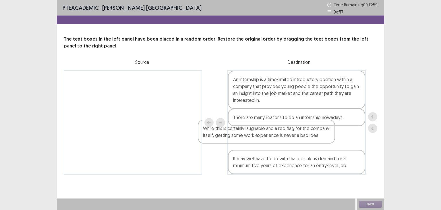
drag, startPoint x: 139, startPoint y: 86, endPoint x: 279, endPoint y: 135, distance: 148.0
click at [279, 135] on div "While this is certainly laughable and a red flag for the company itself, gettin…" at bounding box center [221, 122] width 314 height 104
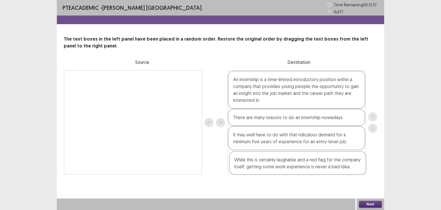
drag, startPoint x: 324, startPoint y: 143, endPoint x: 325, endPoint y: 171, distance: 27.6
click at [325, 171] on div "An internship is a time-limited introductory position within a company that pro…" at bounding box center [297, 122] width 138 height 104
click at [374, 204] on button "Next" at bounding box center [370, 204] width 23 height 7
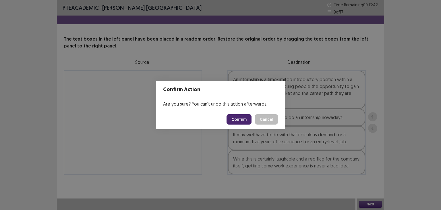
click at [236, 121] on button "Confirm" at bounding box center [239, 119] width 25 height 10
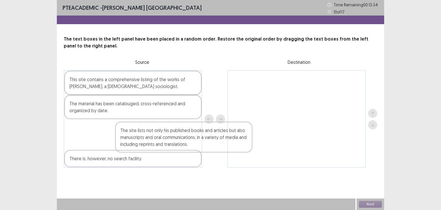
drag, startPoint x: 104, startPoint y: 151, endPoint x: 266, endPoint y: 36, distance: 197.7
click at [266, 36] on div "The text boxes in the left panel have been placed in a random order. Restore th…" at bounding box center [220, 102] width 327 height 132
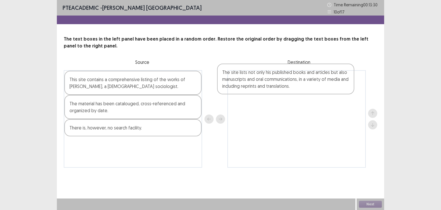
drag, startPoint x: 123, startPoint y: 153, endPoint x: 279, endPoint y: 80, distance: 172.2
click at [279, 80] on div "This site contains a comprehensive listing of the works of Norbert Elias, a Ger…" at bounding box center [221, 118] width 314 height 97
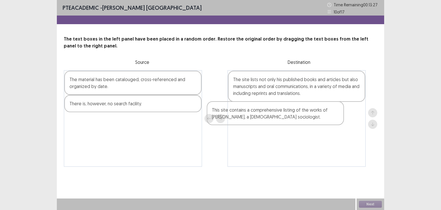
drag, startPoint x: 117, startPoint y: 83, endPoint x: 271, endPoint y: 113, distance: 156.5
click at [271, 113] on div "This site contains a comprehensive listing of the works of Norbert Elias, a Ger…" at bounding box center [221, 118] width 314 height 97
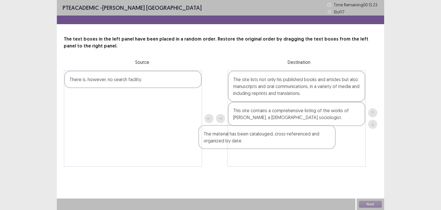
drag, startPoint x: 124, startPoint y: 81, endPoint x: 268, endPoint y: 135, distance: 153.3
click at [268, 135] on div "The material has been catalouged, cross-referenced and organized by date. There…" at bounding box center [221, 118] width 314 height 97
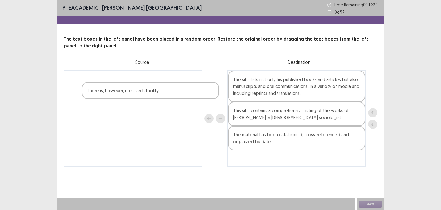
drag, startPoint x: 148, startPoint y: 80, endPoint x: 236, endPoint y: 161, distance: 120.1
click at [236, 161] on div "There is, however, no search facility. The site lists not only his published bo…" at bounding box center [221, 118] width 314 height 97
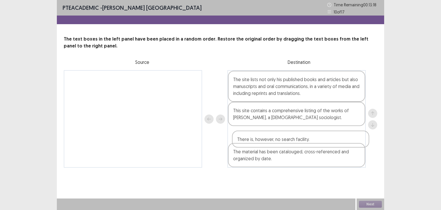
drag, startPoint x: 113, startPoint y: 82, endPoint x: 285, endPoint y: 141, distance: 181.7
click at [285, 141] on div "There is, however, no search facility. The site lists not only his published bo…" at bounding box center [221, 118] width 314 height 97
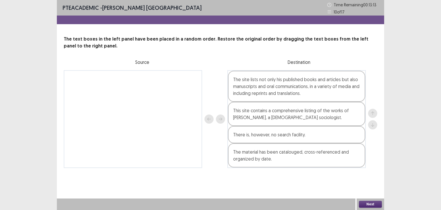
click at [376, 203] on button "Next" at bounding box center [370, 204] width 23 height 7
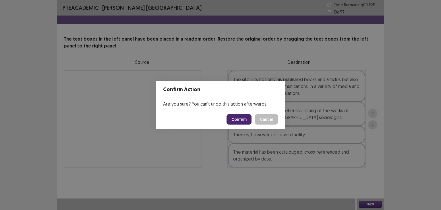
click at [244, 121] on button "Confirm" at bounding box center [239, 119] width 25 height 10
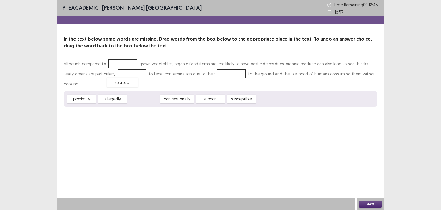
drag, startPoint x: 140, startPoint y: 89, endPoint x: 119, endPoint y: 73, distance: 27.1
drag, startPoint x: 131, startPoint y: 76, endPoint x: 134, endPoint y: 64, distance: 12.0
drag, startPoint x: 213, startPoint y: 90, endPoint x: 120, endPoint y: 75, distance: 94.3
drag, startPoint x: 80, startPoint y: 86, endPoint x: 216, endPoint y: 74, distance: 136.7
click at [370, 203] on button "Next" at bounding box center [370, 204] width 23 height 7
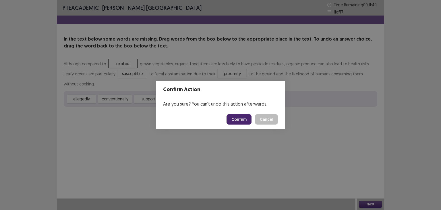
click at [234, 117] on button "Confirm" at bounding box center [239, 119] width 25 height 10
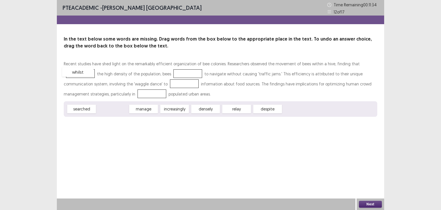
drag, startPoint x: 117, startPoint y: 107, endPoint x: 83, endPoint y: 71, distance: 50.0
drag, startPoint x: 203, startPoint y: 108, endPoint x: 207, endPoint y: 109, distance: 4.1
click at [207, 109] on div "relay" at bounding box center [210, 110] width 32 height 9
click at [149, 122] on div "PTE academic - Asmita Nepal Time Remaining 00 : 10 : 53 12 of 17 In the text be…" at bounding box center [220, 64] width 327 height 128
click at [144, 114] on div "searched manage increasingly densely relay despite" at bounding box center [221, 109] width 314 height 16
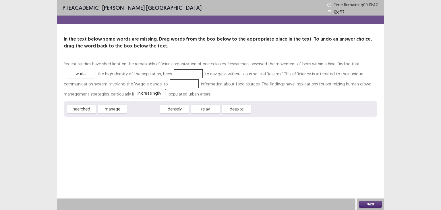
drag, startPoint x: 143, startPoint y: 107, endPoint x: 148, endPoint y: 93, distance: 15.2
drag, startPoint x: 79, startPoint y: 109, endPoint x: 177, endPoint y: 82, distance: 101.1
drag, startPoint x: 80, startPoint y: 107, endPoint x: 185, endPoint y: 73, distance: 110.1
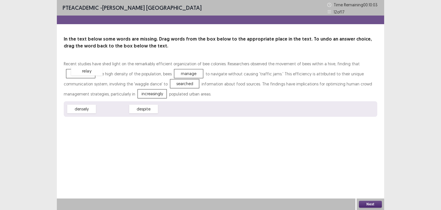
drag, startPoint x: 112, startPoint y: 109, endPoint x: 86, endPoint y: 70, distance: 46.1
click at [369, 201] on button "Next" at bounding box center [370, 204] width 23 height 7
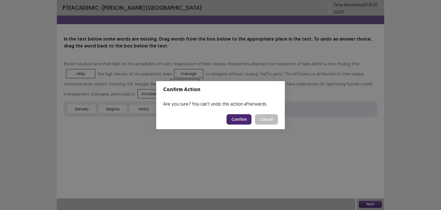
click at [238, 117] on button "Confirm" at bounding box center [239, 119] width 25 height 10
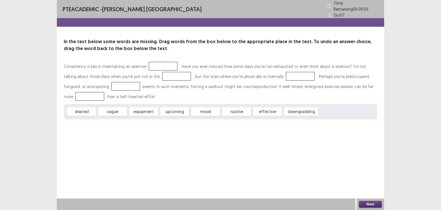
click at [97, 73] on div "Consistency is key in maintaining an exercise . Have you ever noticed how some …" at bounding box center [221, 81] width 314 height 40
drag, startPoint x: 241, startPoint y: 109, endPoint x: 171, endPoint y: 64, distance: 83.4
drag, startPoint x: 205, startPoint y: 110, endPoint x: 155, endPoint y: 75, distance: 60.5
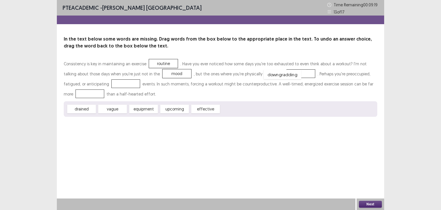
drag, startPoint x: 237, startPoint y: 108, endPoint x: 280, endPoint y: 74, distance: 55.0
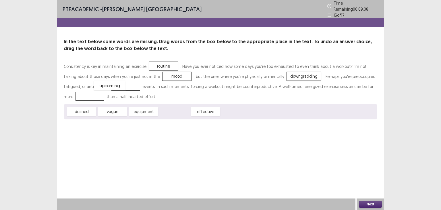
drag, startPoint x: 175, startPoint y: 113, endPoint x: 109, endPoint y: 86, distance: 70.4
drag, startPoint x: 174, startPoint y: 111, endPoint x: 79, endPoint y: 99, distance: 96.5
drag, startPoint x: 83, startPoint y: 108, endPoint x: 270, endPoint y: 82, distance: 188.3
click at [244, 83] on div "drained" at bounding box center [229, 87] width 32 height 9
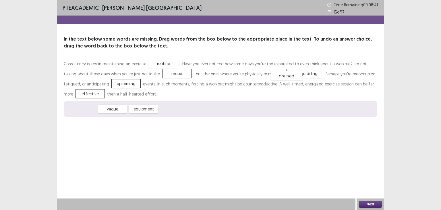
drag, startPoint x: 80, startPoint y: 111, endPoint x: 286, endPoint y: 78, distance: 208.1
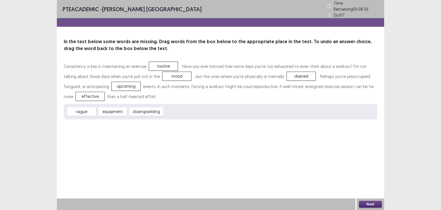
click at [367, 205] on button "Next" at bounding box center [370, 204] width 23 height 7
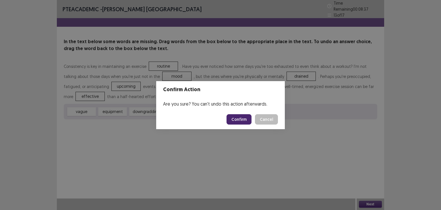
click at [239, 116] on button "Confirm" at bounding box center [239, 119] width 25 height 10
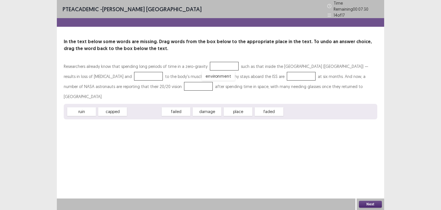
drag, startPoint x: 146, startPoint y: 100, endPoint x: 220, endPoint y: 64, distance: 82.2
drag, startPoint x: 238, startPoint y: 97, endPoint x: 137, endPoint y: 82, distance: 101.4
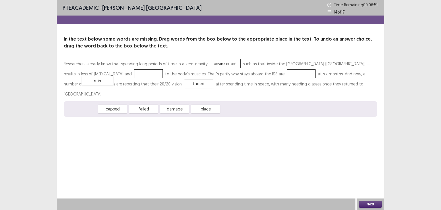
drag, startPoint x: 88, startPoint y: 101, endPoint x: 104, endPoint y: 73, distance: 32.2
drag, startPoint x: 143, startPoint y: 100, endPoint x: 144, endPoint y: 126, distance: 26.5
click at [144, 131] on div "damage" at bounding box center [145, 135] width 32 height 9
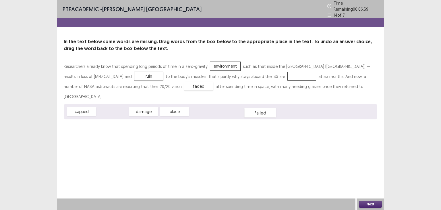
drag, startPoint x: 109, startPoint y: 99, endPoint x: 256, endPoint y: 101, distance: 147.7
click at [256, 108] on div "failed" at bounding box center [260, 112] width 32 height 9
drag, startPoint x: 114, startPoint y: 99, endPoint x: 254, endPoint y: 78, distance: 142.0
click at [372, 202] on button "Next" at bounding box center [370, 204] width 23 height 7
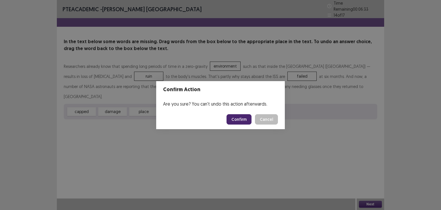
click at [244, 119] on button "Confirm" at bounding box center [239, 119] width 25 height 10
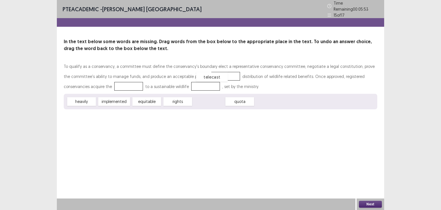
drag, startPoint x: 211, startPoint y: 100, endPoint x: 213, endPoint y: 76, distance: 23.9
drag, startPoint x: 142, startPoint y: 100, endPoint x: 207, endPoint y: 74, distance: 70.5
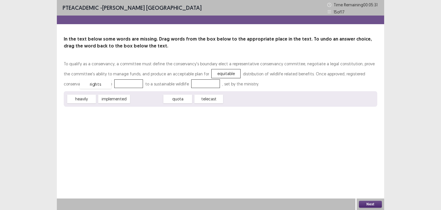
drag, startPoint x: 153, startPoint y: 98, endPoint x: 102, endPoint y: 83, distance: 52.6
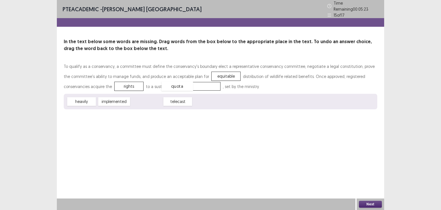
drag, startPoint x: 148, startPoint y: 99, endPoint x: 178, endPoint y: 83, distance: 34.2
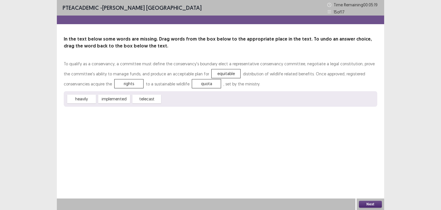
click at [368, 203] on button "Next" at bounding box center [370, 204] width 23 height 7
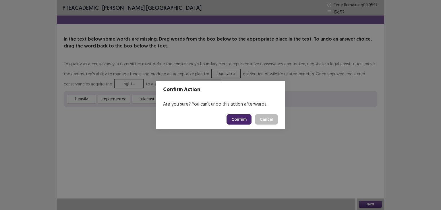
click at [245, 115] on button "Confirm" at bounding box center [239, 119] width 25 height 10
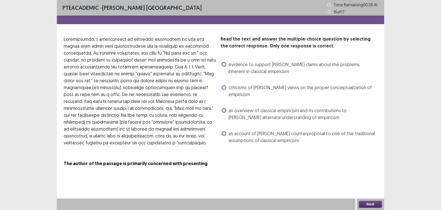
drag, startPoint x: 231, startPoint y: 99, endPoint x: 230, endPoint y: 102, distance: 3.1
click at [230, 106] on div "an overview of classical empiricism and its contributions to Quine's alternate …" at bounding box center [299, 114] width 157 height 16
click at [230, 107] on span "an overview of classical empiricism and its contributions to Quine's alternate …" at bounding box center [303, 114] width 149 height 14
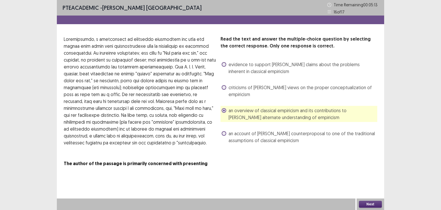
click at [371, 202] on button "Next" at bounding box center [370, 204] width 23 height 7
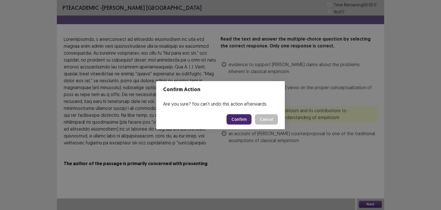
click at [244, 117] on button "Confirm" at bounding box center [239, 119] width 25 height 10
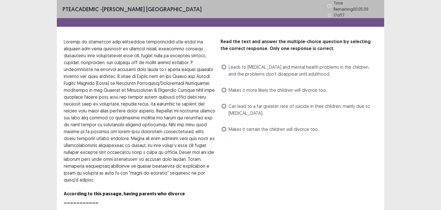
click at [224, 104] on span at bounding box center [224, 106] width 5 height 5
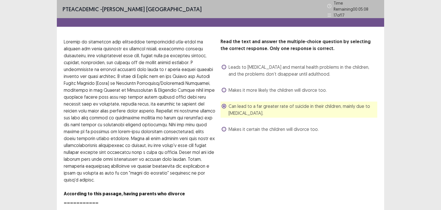
scroll to position [10, 0]
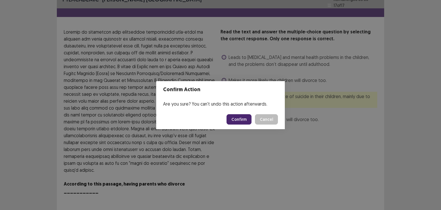
click at [245, 120] on button "Confirm" at bounding box center [239, 119] width 25 height 10
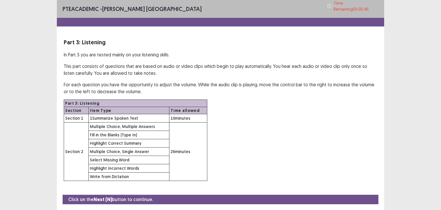
scroll to position [14, 0]
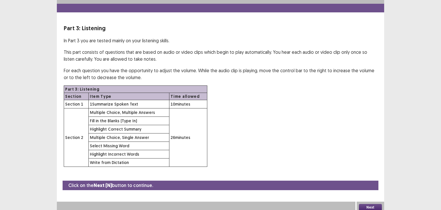
click at [370, 204] on button "Next" at bounding box center [370, 207] width 23 height 7
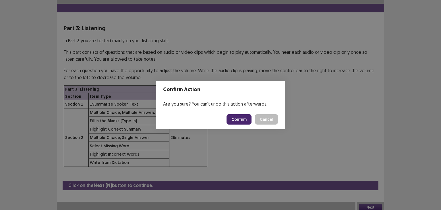
click at [235, 120] on button "Confirm" at bounding box center [239, 119] width 25 height 10
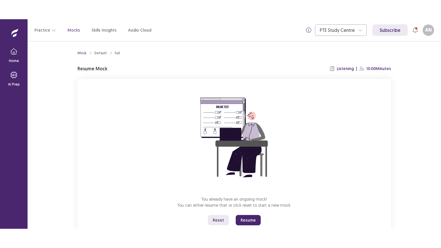
scroll to position [17, 0]
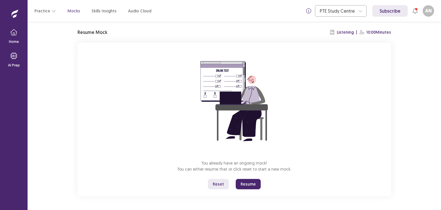
click at [246, 182] on button "Resume" at bounding box center [248, 184] width 25 height 10
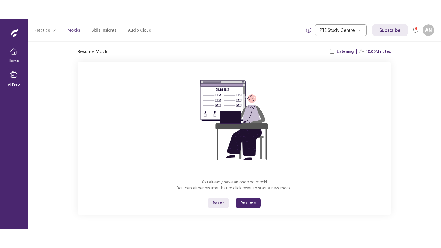
scroll to position [0, 0]
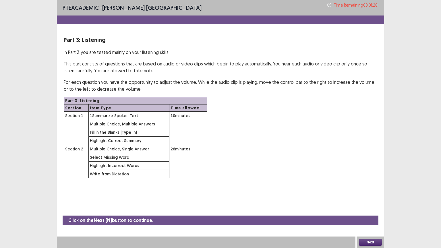
click at [377, 209] on button "Next" at bounding box center [370, 242] width 23 height 7
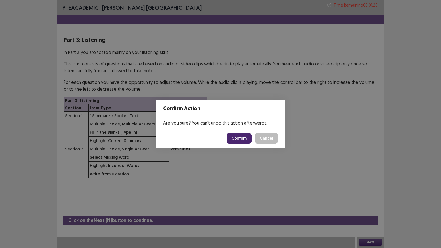
click at [246, 138] on button "Confirm" at bounding box center [239, 138] width 25 height 10
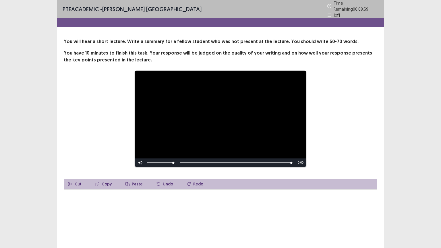
click at [154, 209] on textarea at bounding box center [221, 220] width 314 height 63
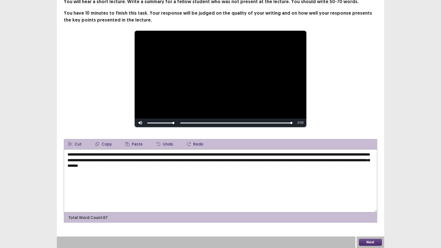
type textarea "**********"
click at [369, 209] on button "Next" at bounding box center [370, 242] width 23 height 7
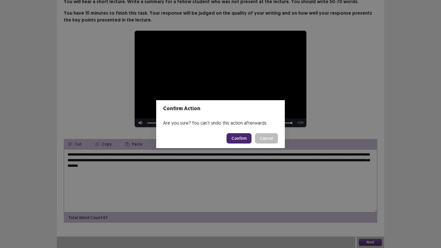
click at [242, 137] on button "Confirm" at bounding box center [239, 138] width 25 height 10
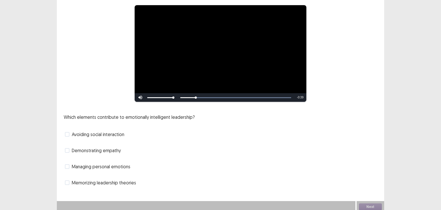
scroll to position [49, 0]
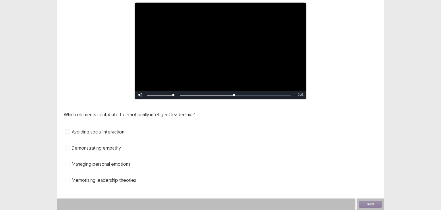
click at [109, 181] on span "Memorizing leadership theories" at bounding box center [104, 179] width 64 height 7
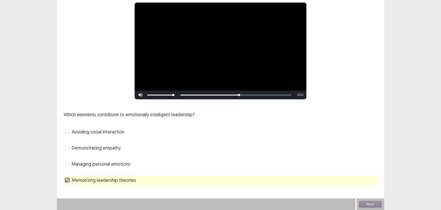
click at [108, 166] on span "Managing personal emotions" at bounding box center [101, 163] width 59 height 7
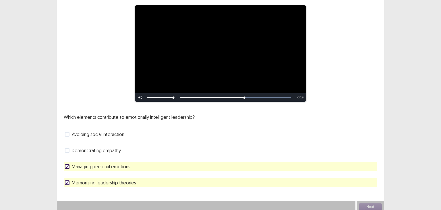
click at [84, 183] on span "Memorizing leadership theories" at bounding box center [104, 182] width 64 height 7
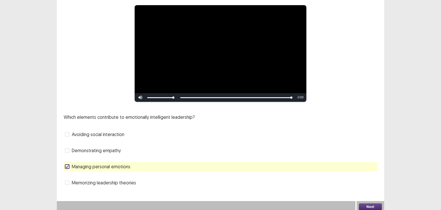
click at [371, 203] on button "Next" at bounding box center [370, 206] width 23 height 7
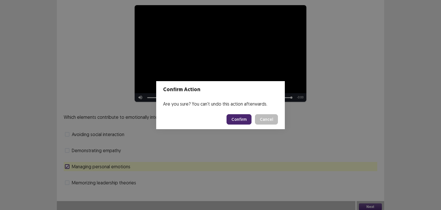
click at [244, 117] on button "Confirm" at bounding box center [239, 119] width 25 height 10
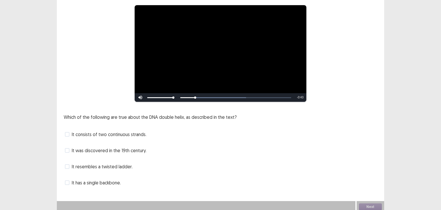
click at [102, 179] on span "It has a single backbone." at bounding box center [96, 182] width 49 height 7
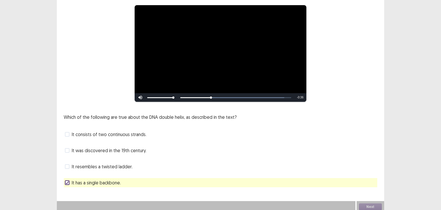
click at [119, 182] on span "It has a single backbone." at bounding box center [96, 182] width 49 height 7
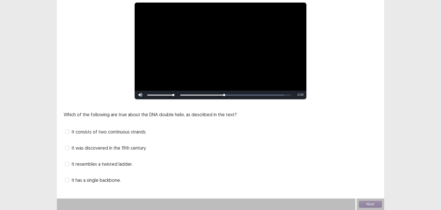
click at [119, 182] on span "It has a single backbone." at bounding box center [96, 179] width 49 height 7
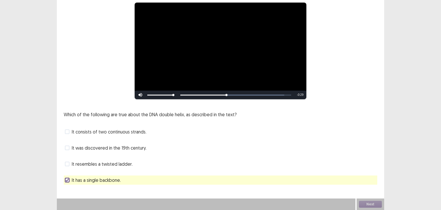
click at [119, 182] on span "It has a single backbone." at bounding box center [96, 179] width 49 height 7
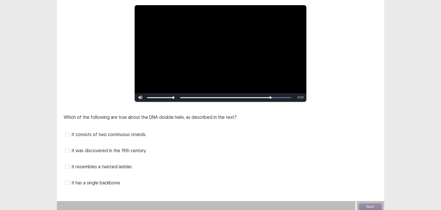
click at [114, 165] on span "It resembles a twisted ladder." at bounding box center [102, 166] width 61 height 7
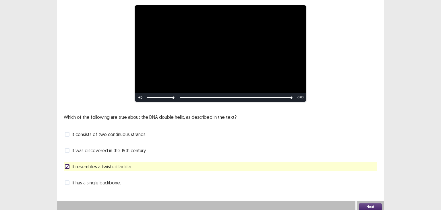
click at [365, 204] on button "Next" at bounding box center [370, 206] width 23 height 7
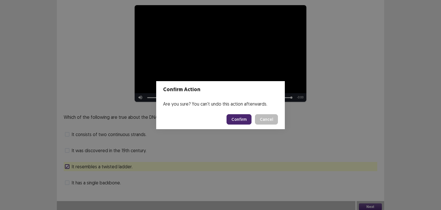
click at [241, 118] on button "Confirm" at bounding box center [239, 119] width 25 height 10
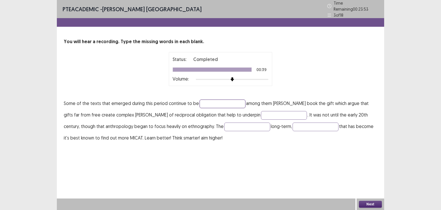
click at [213, 100] on input "text" at bounding box center [223, 103] width 46 height 9
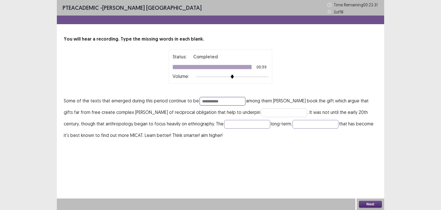
type input "**********"
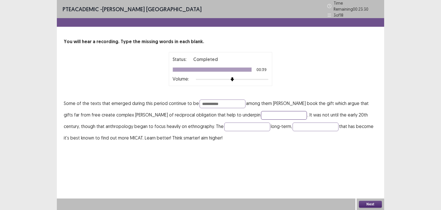
click at [261, 113] on input "text" at bounding box center [284, 115] width 46 height 9
click at [226, 102] on input "**********" at bounding box center [223, 103] width 46 height 9
click at [261, 114] on input "text" at bounding box center [284, 115] width 46 height 9
type input "********"
click at [239, 125] on input "text" at bounding box center [247, 126] width 46 height 9
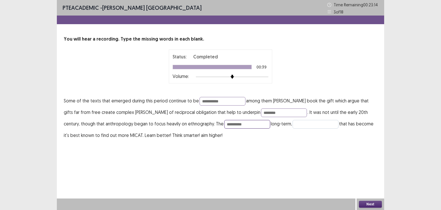
type input "**********"
click at [303, 124] on input "text" at bounding box center [316, 124] width 46 height 9
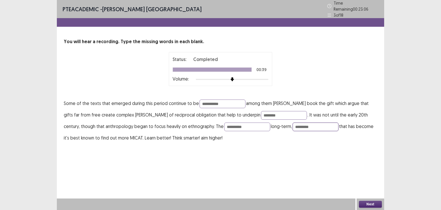
type input "*********"
click at [369, 203] on button "Next" at bounding box center [370, 204] width 23 height 7
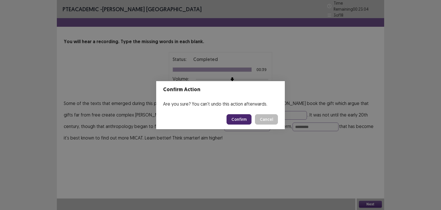
click at [243, 117] on button "Confirm" at bounding box center [239, 119] width 25 height 10
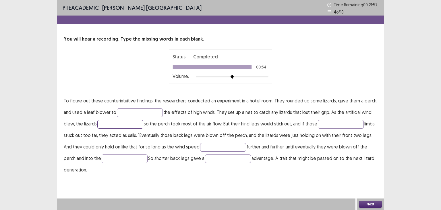
click at [131, 122] on input "text" at bounding box center [120, 124] width 46 height 9
type input "*****"
click at [338, 125] on input "text" at bounding box center [341, 124] width 46 height 9
type input "****"
click at [209, 145] on input "text" at bounding box center [223, 147] width 46 height 9
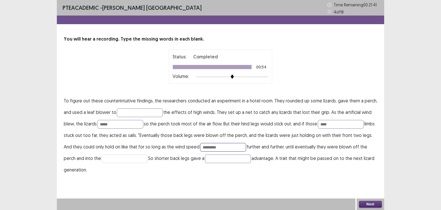
type input "*********"
click at [115, 157] on input "text" at bounding box center [125, 158] width 46 height 9
type input "***"
click at [218, 159] on input "text" at bounding box center [228, 158] width 46 height 9
type input "********"
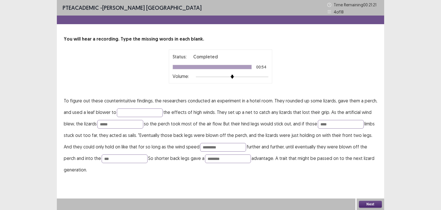
click at [365, 204] on button "Next" at bounding box center [370, 204] width 23 height 7
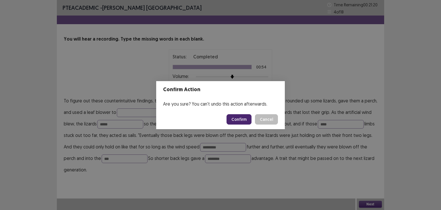
click at [238, 117] on button "Confirm" at bounding box center [239, 119] width 25 height 10
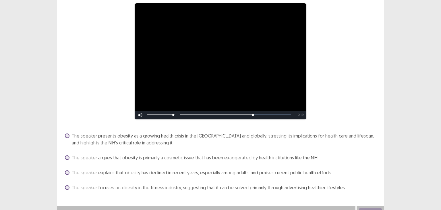
scroll to position [56, 0]
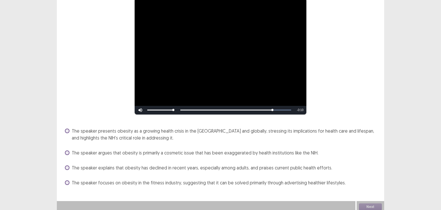
click at [169, 130] on span "The speaker presents obesity as a growing health crisis in the [GEOGRAPHIC_DATA…" at bounding box center [225, 134] width 306 height 14
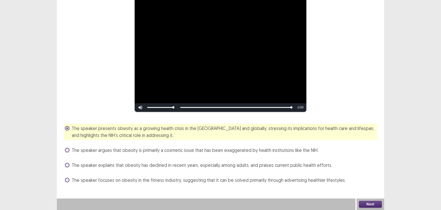
click at [369, 203] on button "Next" at bounding box center [370, 204] width 23 height 7
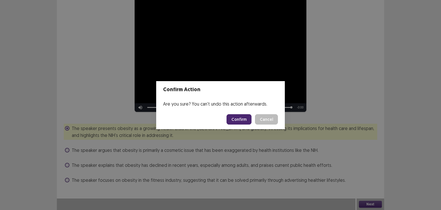
click at [241, 123] on button "Confirm" at bounding box center [239, 119] width 25 height 10
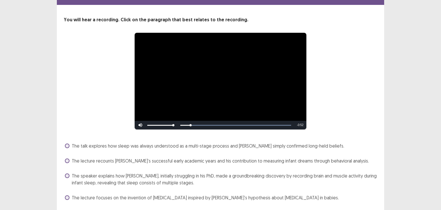
scroll to position [37, 0]
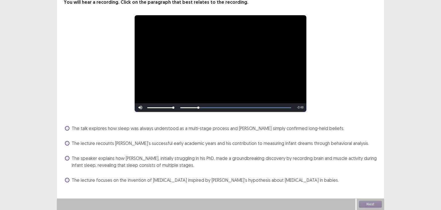
click at [184, 127] on span "The talk explores how sleep was always understood as a multi-stage process and …" at bounding box center [208, 128] width 273 height 7
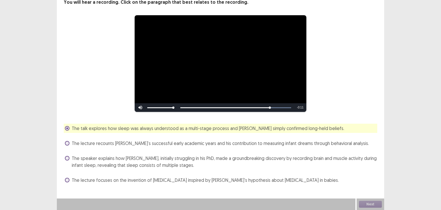
click at [340, 158] on span "The speaker explains how [PERSON_NAME], initially struggling in his PhD, made a…" at bounding box center [225, 162] width 306 height 14
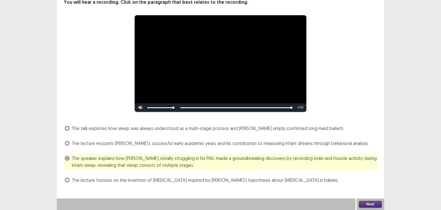
click at [373, 204] on button "Next" at bounding box center [370, 204] width 23 height 7
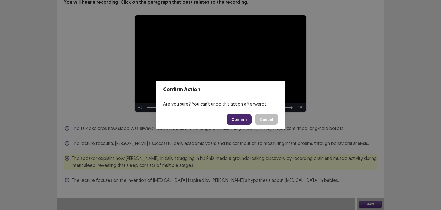
click at [236, 115] on button "Confirm" at bounding box center [239, 119] width 25 height 10
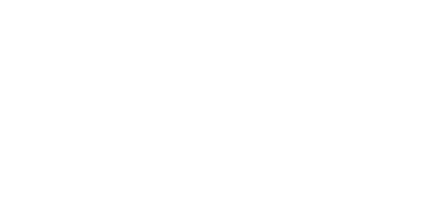
scroll to position [0, 0]
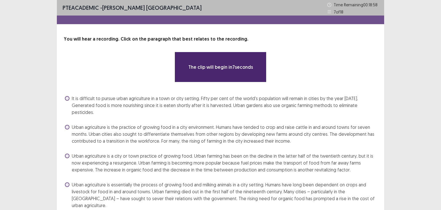
click at [215, 152] on span "Urban agriculture is a city or town practice of growing food. Urban farming has…" at bounding box center [225, 162] width 306 height 21
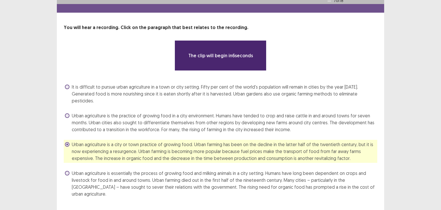
scroll to position [11, 0]
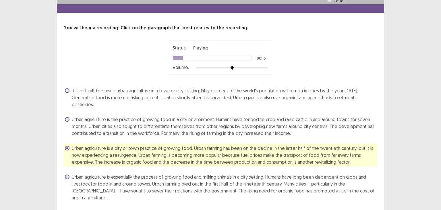
click at [201, 118] on span "Urban agriculture is the practice of growing food in a city environment. Humans…" at bounding box center [225, 126] width 306 height 21
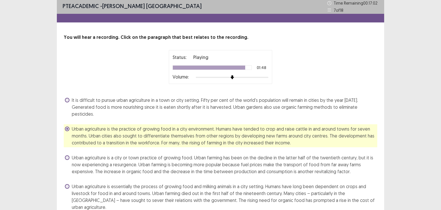
scroll to position [15, 0]
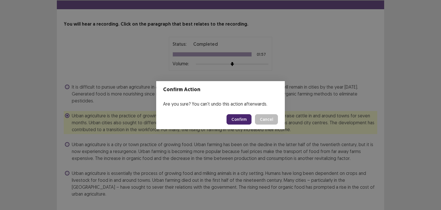
click at [241, 116] on button "Confirm" at bounding box center [239, 119] width 25 height 10
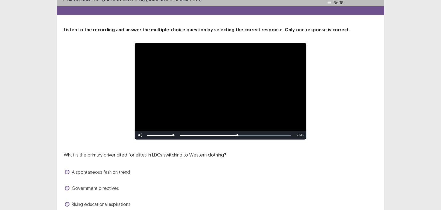
scroll to position [49, 0]
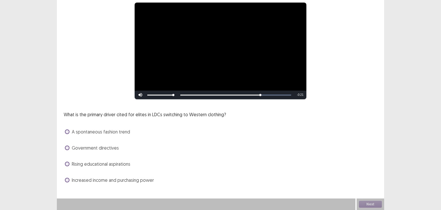
click at [101, 180] on span "Increased income and purchasing power" at bounding box center [113, 179] width 82 height 7
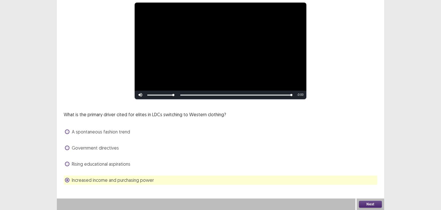
click at [366, 203] on button "Next" at bounding box center [370, 204] width 23 height 7
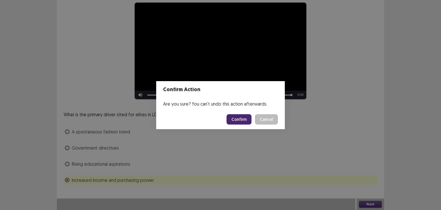
click at [238, 122] on button "Confirm" at bounding box center [239, 119] width 25 height 10
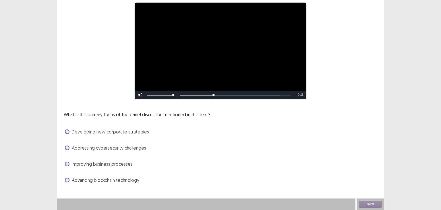
click at [118, 132] on span "Developing new corporate strategies" at bounding box center [110, 131] width 77 height 7
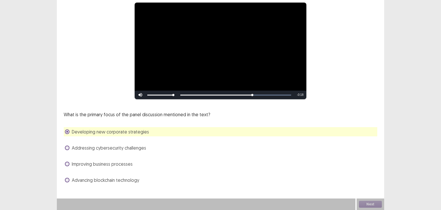
click at [130, 151] on span "Addressing cybersecurity challenges" at bounding box center [109, 147] width 74 height 7
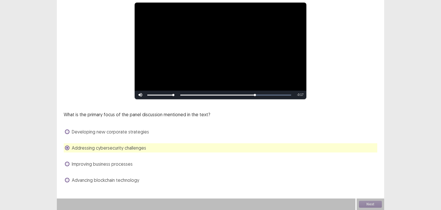
click at [129, 147] on span "Addressing cybersecurity challenges" at bounding box center [109, 147] width 74 height 7
click at [370, 204] on button "Next" at bounding box center [370, 204] width 23 height 7
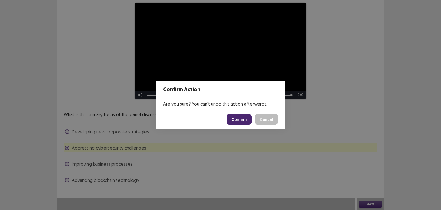
click at [243, 121] on button "Confirm" at bounding box center [239, 119] width 25 height 10
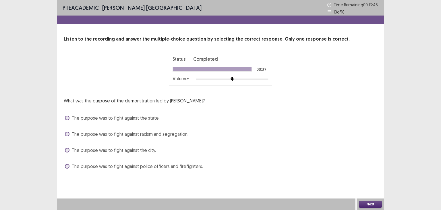
click at [128, 133] on span "The purpose was to fight against racism and segregation." at bounding box center [130, 133] width 117 height 7
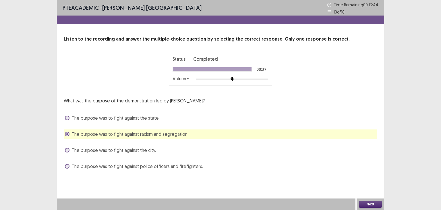
click at [368, 203] on button "Next" at bounding box center [370, 204] width 23 height 7
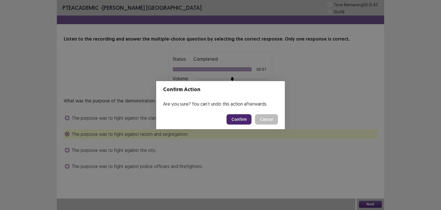
click at [240, 117] on button "Confirm" at bounding box center [239, 119] width 25 height 10
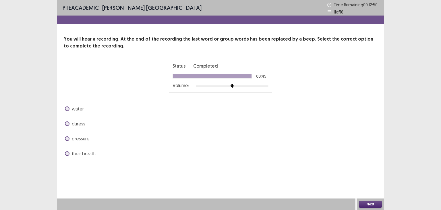
click at [79, 138] on span "pressure" at bounding box center [81, 138] width 18 height 7
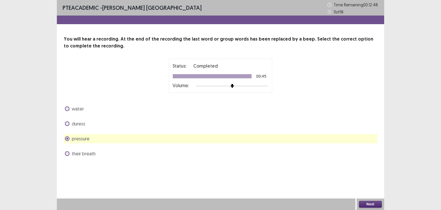
click at [367, 205] on button "Next" at bounding box center [370, 204] width 23 height 7
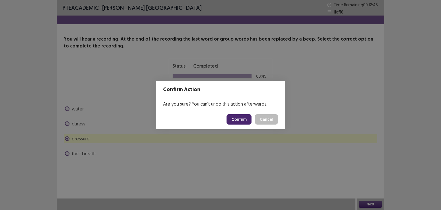
click at [236, 116] on button "Confirm" at bounding box center [239, 119] width 25 height 10
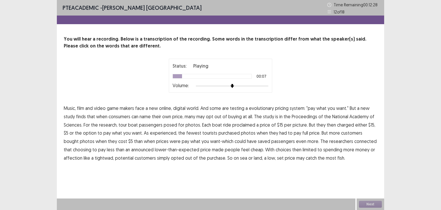
click at [262, 106] on span "evolutionary" at bounding box center [261, 108] width 25 height 7
click at [242, 124] on span "proclaimed" at bounding box center [243, 124] width 23 height 7
click at [165, 134] on span "experienced," at bounding box center [163, 132] width 27 height 7
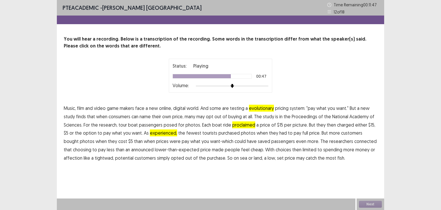
click at [354, 138] on span "connected" at bounding box center [365, 141] width 22 height 7
click at [76, 158] on span "affection" at bounding box center [73, 157] width 19 height 7
click at [376, 205] on button "Next" at bounding box center [370, 204] width 23 height 7
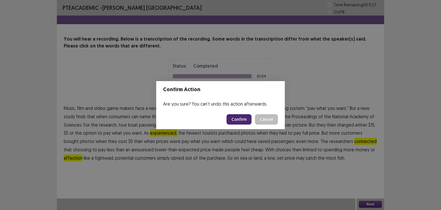
click at [241, 119] on button "Confirm" at bounding box center [239, 119] width 25 height 10
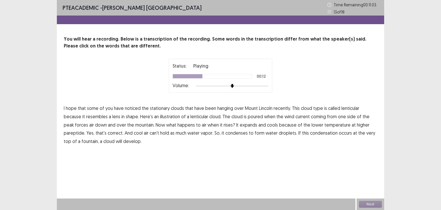
click at [248, 118] on span "poured" at bounding box center [255, 116] width 15 height 7
click at [95, 122] on span "down" at bounding box center [101, 124] width 12 height 7
click at [85, 129] on span "pareptide." at bounding box center [75, 132] width 22 height 7
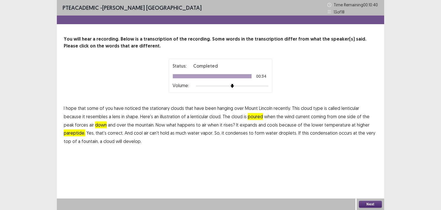
click at [99, 138] on span "fountain," at bounding box center [90, 141] width 17 height 7
click at [370, 203] on button "Next" at bounding box center [370, 204] width 23 height 7
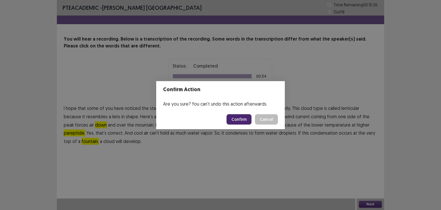
click at [241, 117] on button "Confirm" at bounding box center [239, 119] width 25 height 10
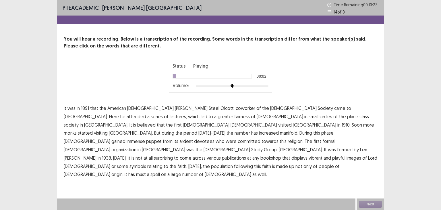
click at [87, 108] on span "1891" at bounding box center [85, 108] width 8 height 7
click at [236, 109] on span "coworker" at bounding box center [246, 108] width 20 height 7
click at [234, 116] on span "fairness" at bounding box center [242, 116] width 16 height 7
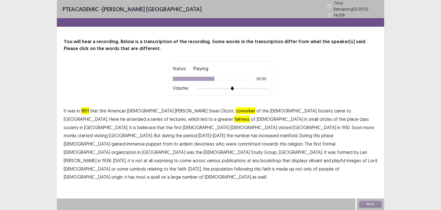
click at [146, 140] on span "puppet" at bounding box center [154, 143] width 16 height 7
click at [332, 157] on span "playful" at bounding box center [338, 160] width 13 height 7
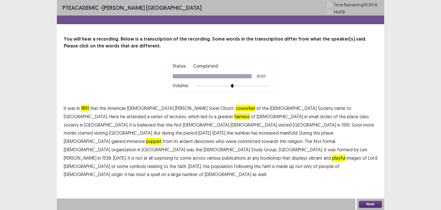
click at [234, 116] on span "fairness" at bounding box center [242, 116] width 16 height 7
click at [368, 201] on button "Next" at bounding box center [370, 204] width 23 height 7
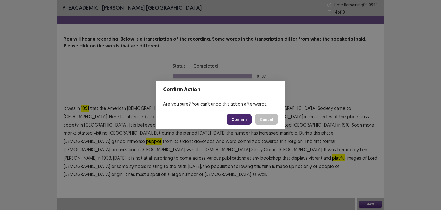
click at [238, 117] on button "Confirm" at bounding box center [239, 119] width 25 height 10
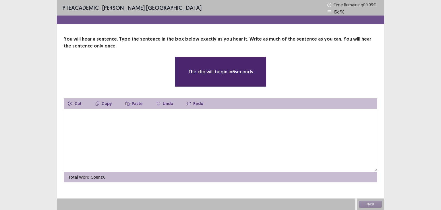
click at [178, 120] on textarea at bounding box center [221, 140] width 314 height 63
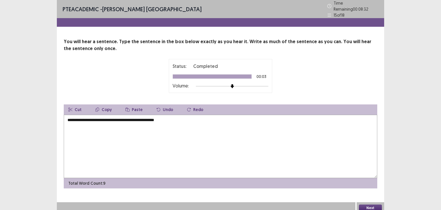
click at [100, 117] on textarea "**********" at bounding box center [221, 146] width 314 height 63
click at [131, 117] on textarea "**********" at bounding box center [221, 146] width 314 height 63
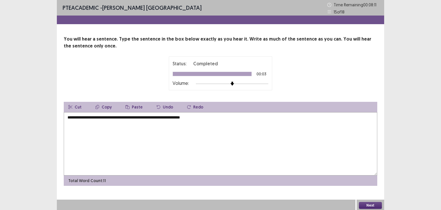
click at [192, 117] on textarea "**********" at bounding box center [221, 143] width 314 height 63
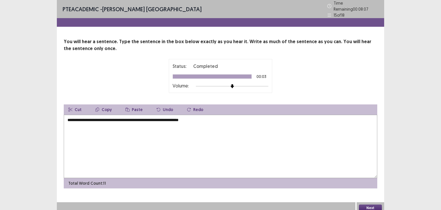
scroll to position [1, 0]
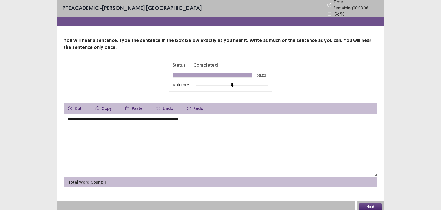
type textarea "**********"
click at [369, 205] on button "Next" at bounding box center [370, 206] width 23 height 7
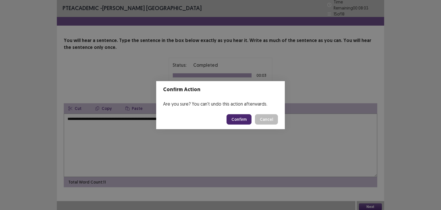
click at [238, 119] on button "Confirm" at bounding box center [239, 119] width 25 height 10
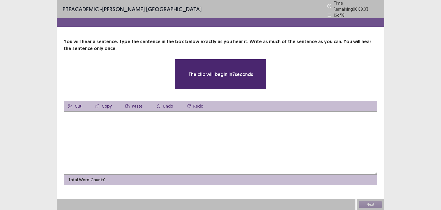
click at [164, 120] on textarea at bounding box center [221, 142] width 314 height 63
type textarea "*"
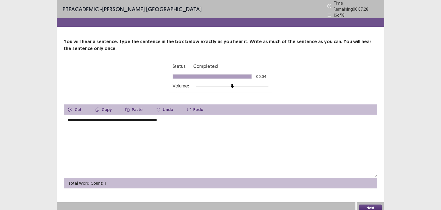
click at [96, 118] on textarea "**********" at bounding box center [221, 146] width 314 height 63
type textarea "**********"
click at [375, 205] on button "Next" at bounding box center [370, 207] width 23 height 7
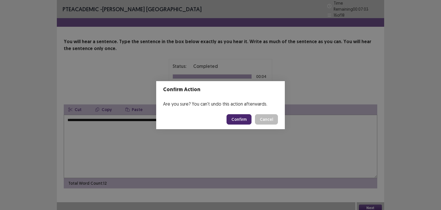
click at [239, 121] on button "Confirm" at bounding box center [239, 119] width 25 height 10
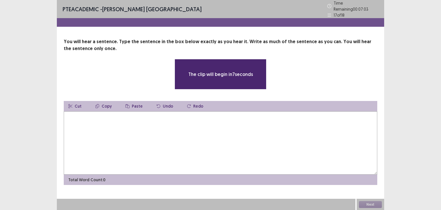
click at [160, 121] on textarea at bounding box center [221, 142] width 314 height 63
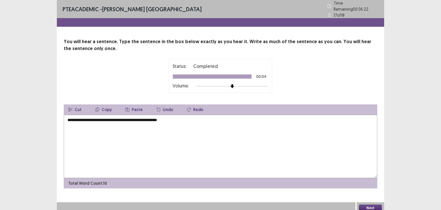
click at [141, 117] on textarea "**********" at bounding box center [221, 146] width 314 height 63
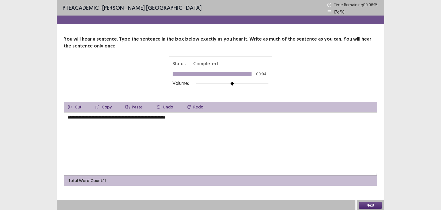
type textarea "**********"
click at [364, 203] on button "Next" at bounding box center [370, 205] width 23 height 7
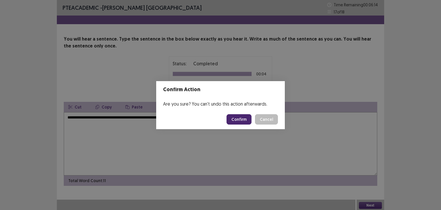
click at [236, 116] on button "Confirm" at bounding box center [239, 119] width 25 height 10
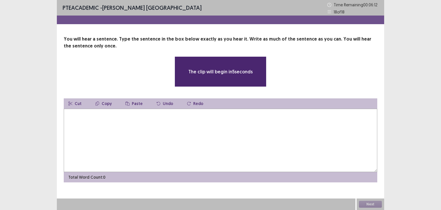
click at [196, 125] on textarea at bounding box center [221, 140] width 314 height 63
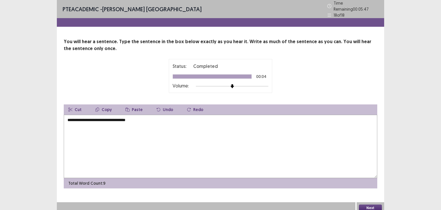
scroll to position [1, 0]
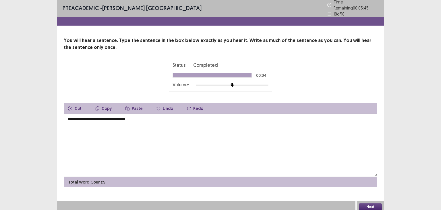
type textarea "**********"
click at [372, 203] on button "Next" at bounding box center [370, 206] width 23 height 7
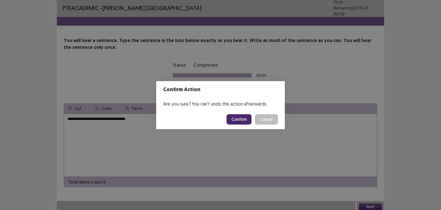
click at [248, 117] on button "Confirm" at bounding box center [239, 119] width 25 height 10
